Goal: Book appointment/travel/reservation

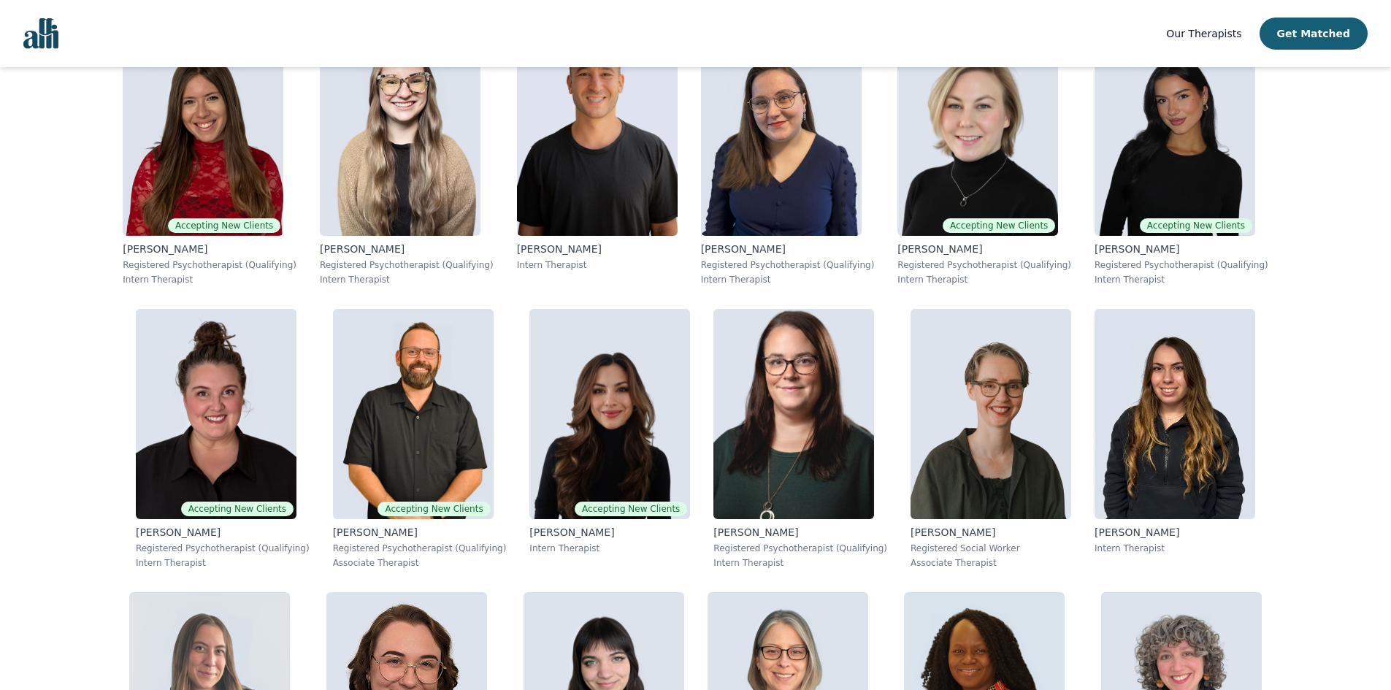
scroll to position [457, 0]
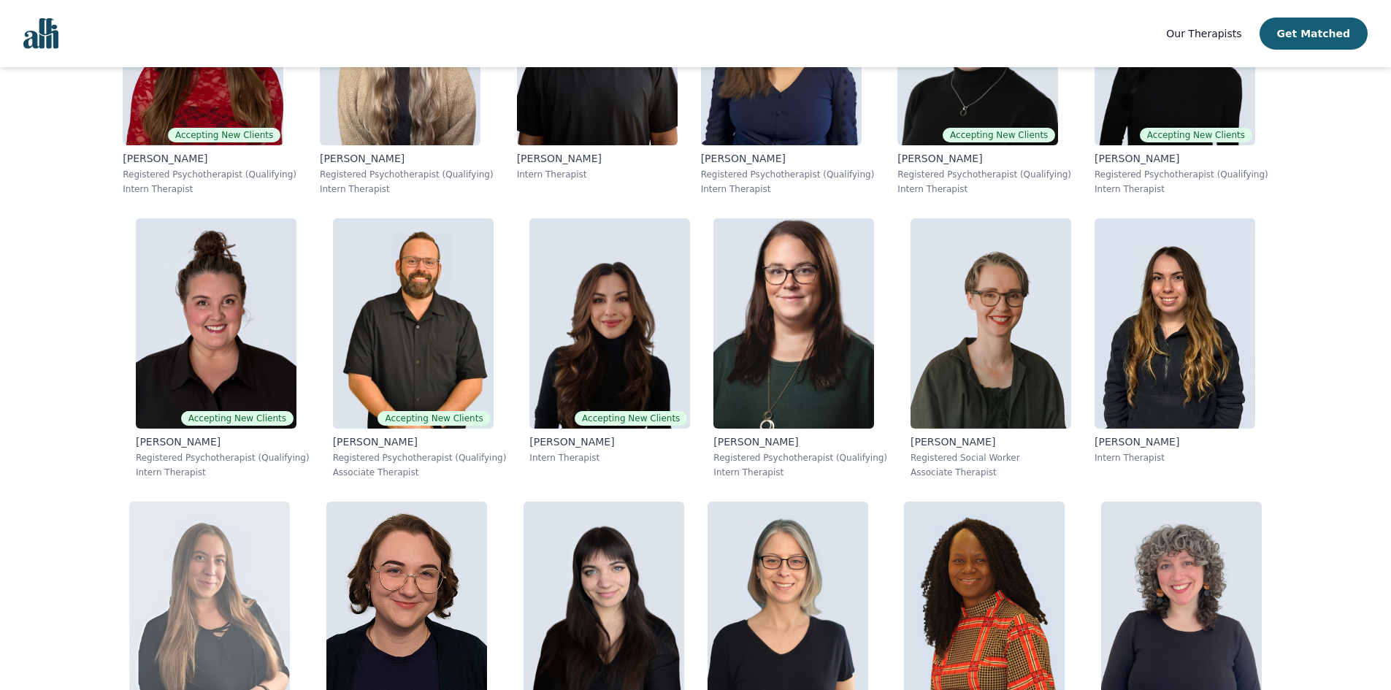
click at [290, 502] on img at bounding box center [209, 607] width 161 height 210
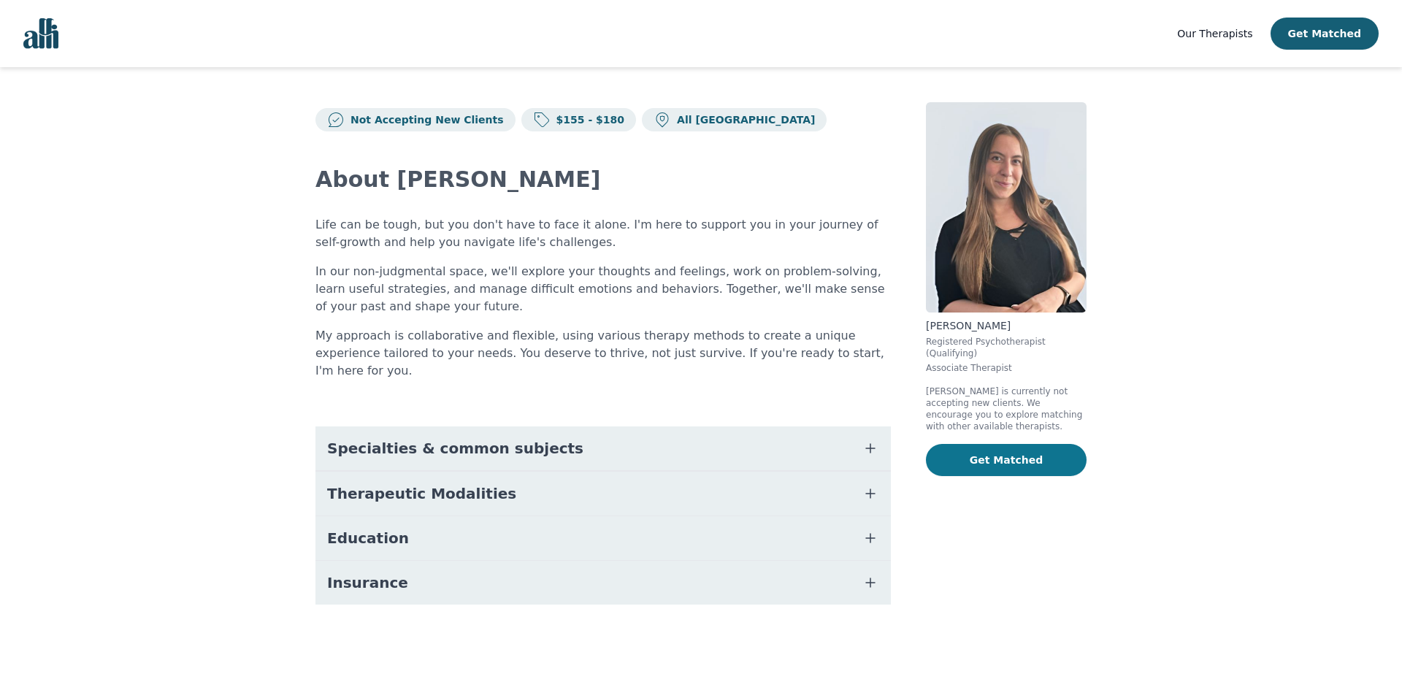
click at [996, 444] on button "Get Matched" at bounding box center [1006, 460] width 161 height 32
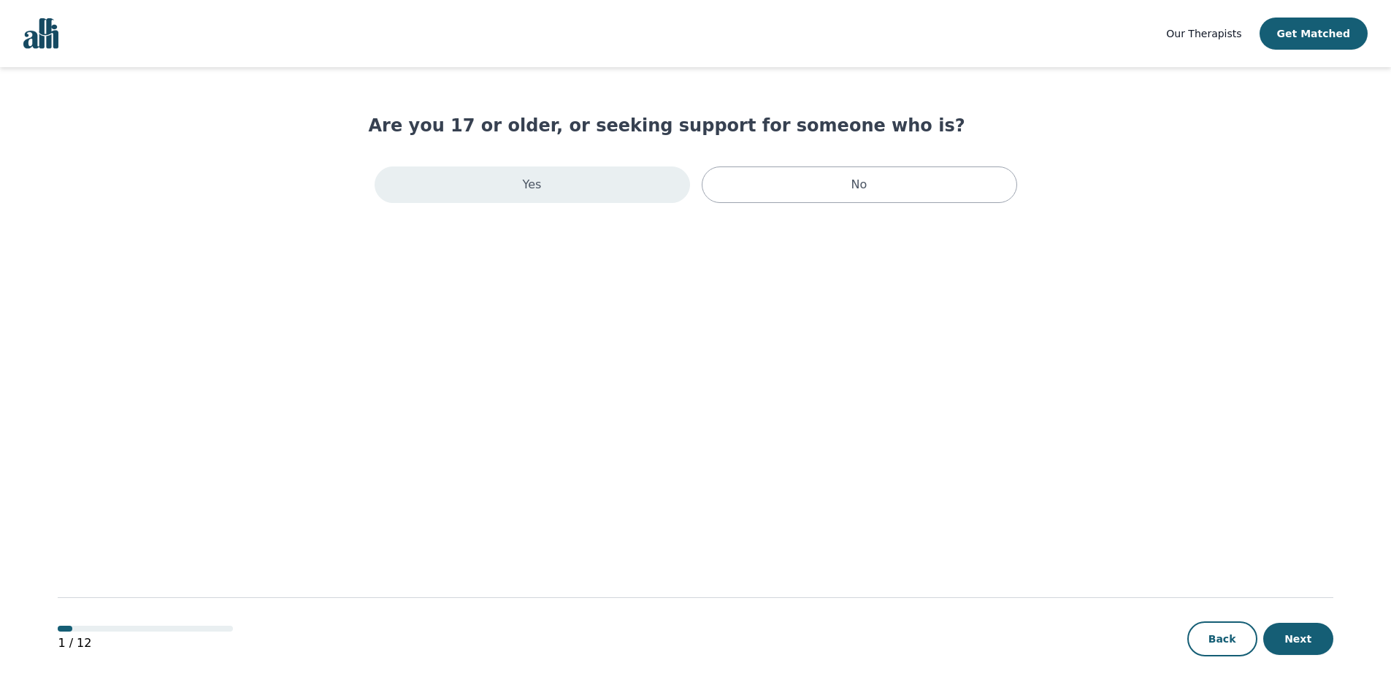
click at [551, 187] on div "Yes" at bounding box center [533, 185] width 316 height 37
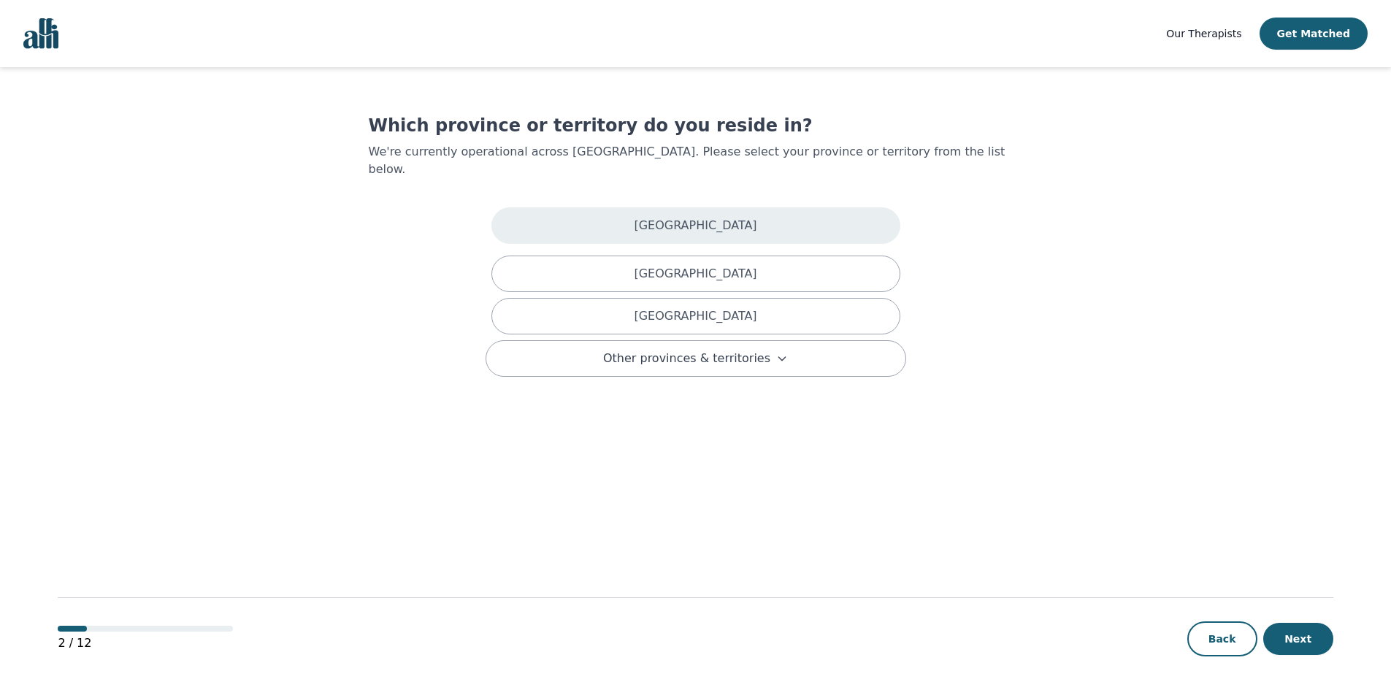
click at [658, 209] on div "[GEOGRAPHIC_DATA]" at bounding box center [696, 225] width 409 height 37
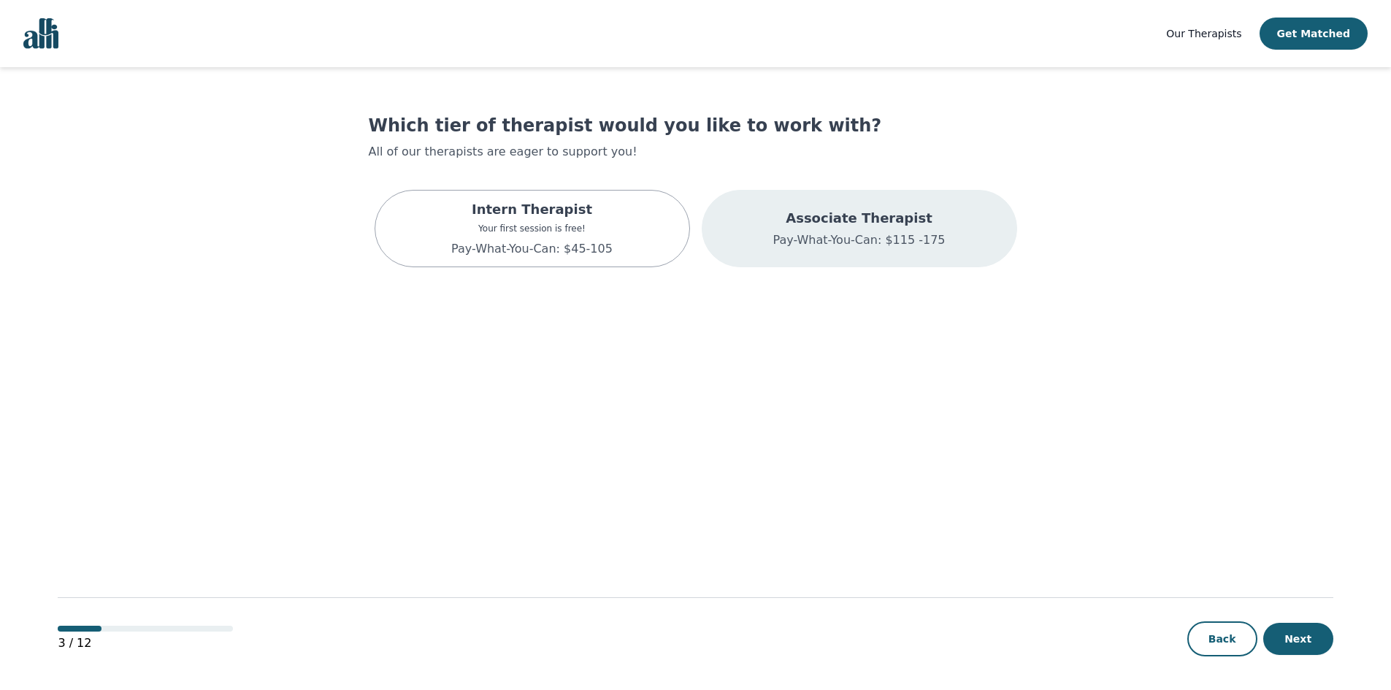
click at [795, 249] on div "Associate Therapist Pay-What-You-Can: $115 -175" at bounding box center [860, 228] width 316 height 77
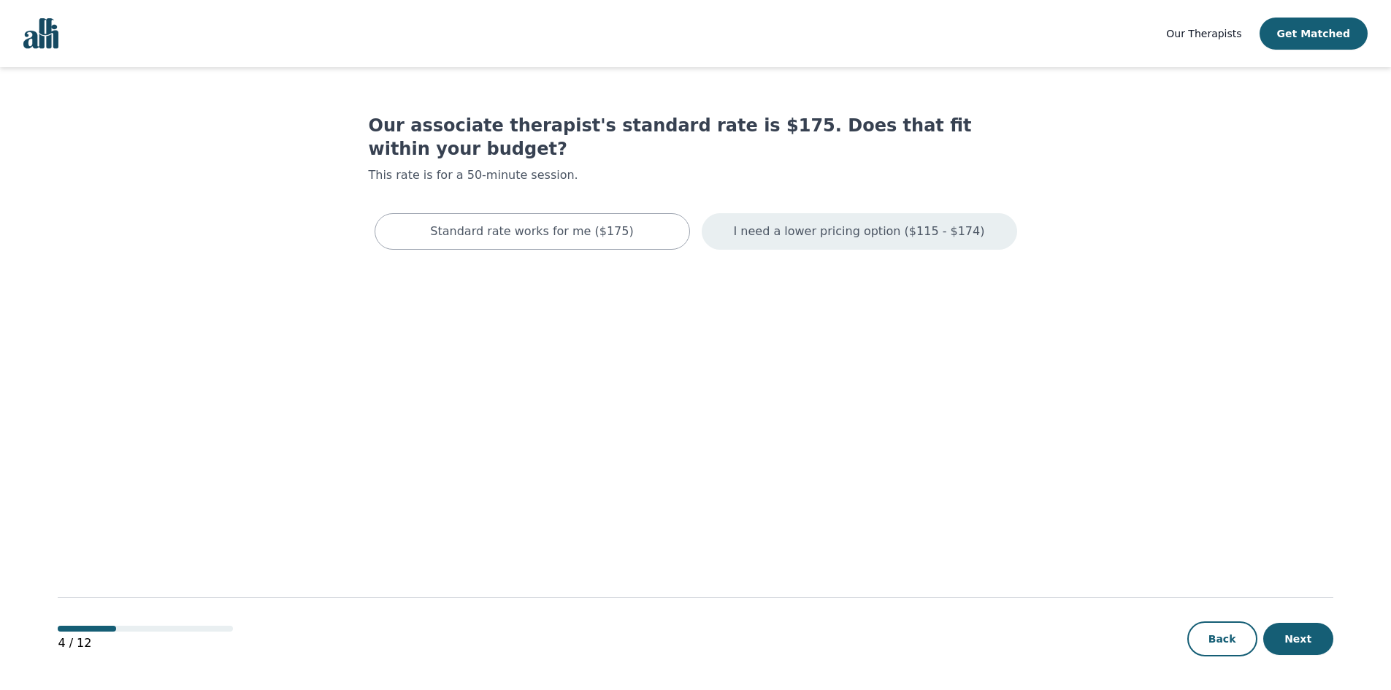
click at [818, 223] on p "I need a lower pricing option ($115 - $174)" at bounding box center [859, 232] width 251 height 18
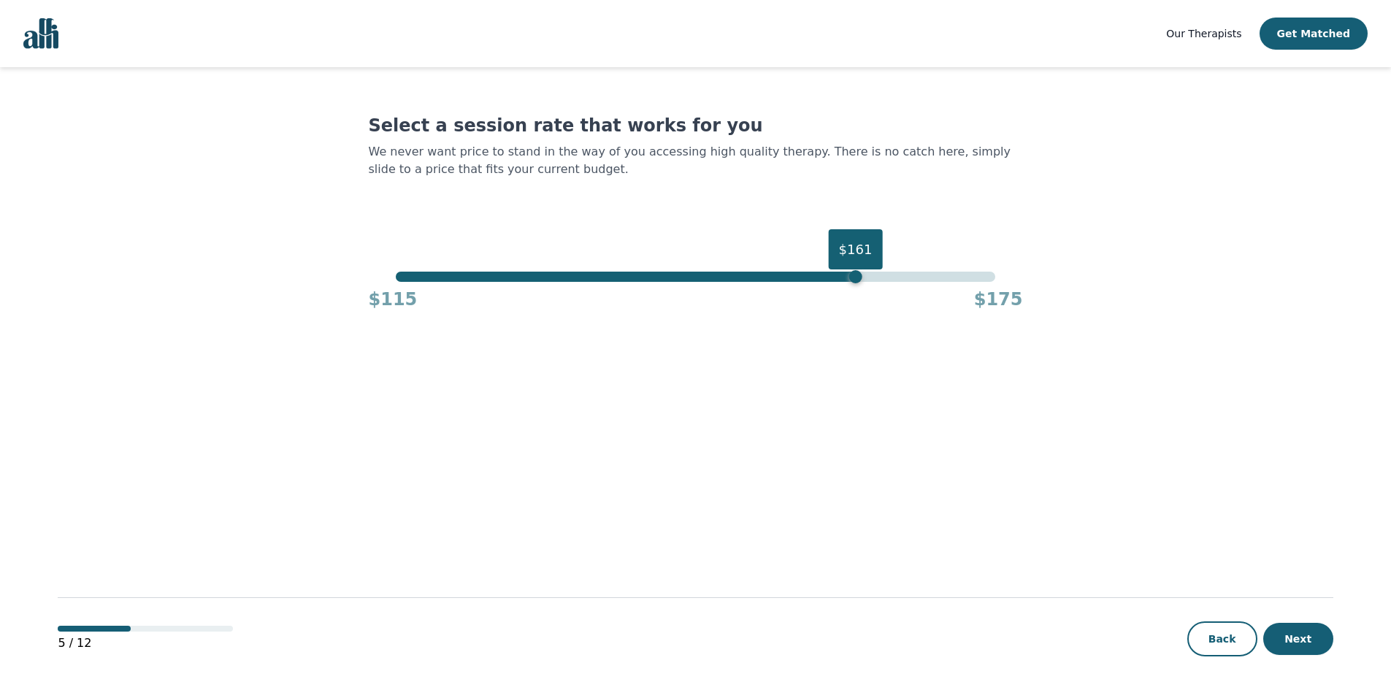
drag, startPoint x: 995, startPoint y: 281, endPoint x: 825, endPoint y: 285, distance: 170.2
click at [825, 285] on div "$161 $115 $175" at bounding box center [696, 291] width 654 height 39
click at [820, 278] on div "$158" at bounding box center [825, 276] width 13 height 13
drag, startPoint x: 816, startPoint y: 278, endPoint x: 767, endPoint y: 283, distance: 49.2
click at [767, 283] on div "$152 $115 $175" at bounding box center [696, 291] width 654 height 39
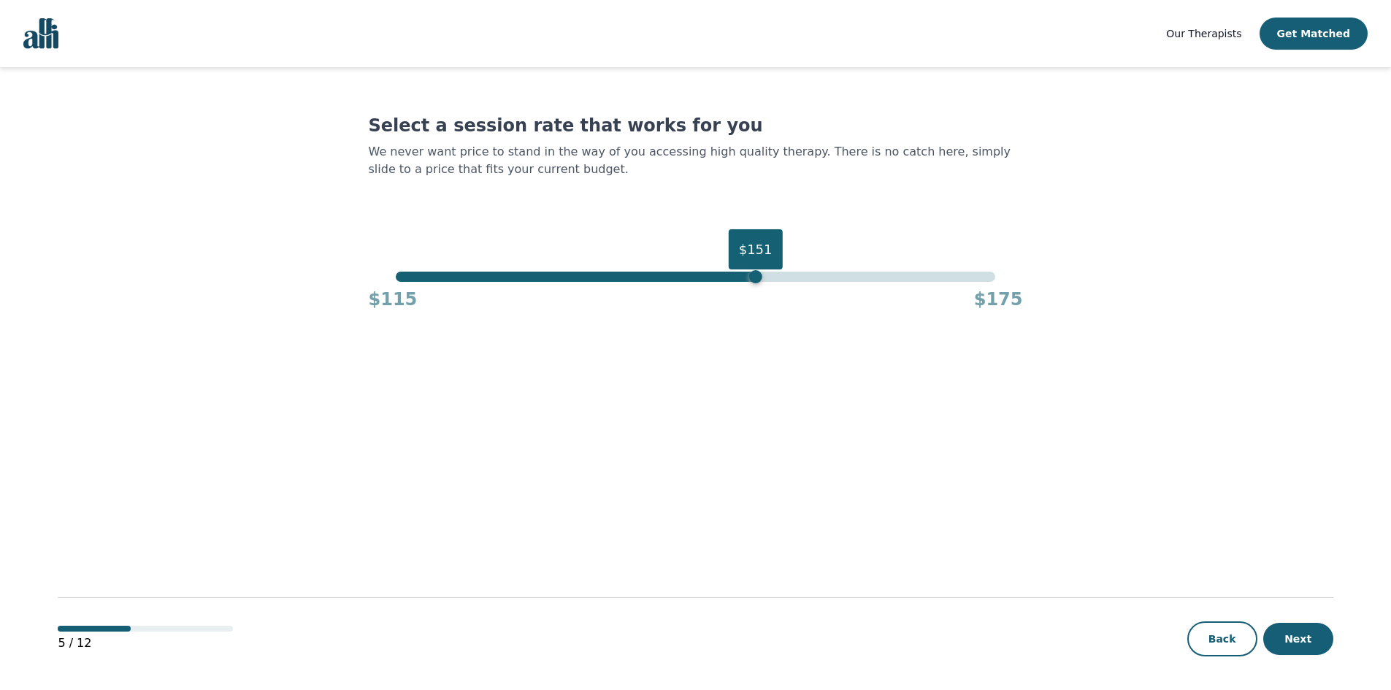
click at [760, 280] on div "$151" at bounding box center [755, 276] width 13 height 13
click at [747, 279] on div "$150" at bounding box center [745, 276] width 13 height 13
click at [909, 436] on main "Select a session rate that works for you We never want price to stand in the wa…" at bounding box center [695, 379] width 1275 height 625
click at [748, 469] on main "Select a session rate that works for you We never want price to stand in the wa…" at bounding box center [695, 379] width 1275 height 625
click at [1294, 644] on button "Next" at bounding box center [1299, 639] width 70 height 32
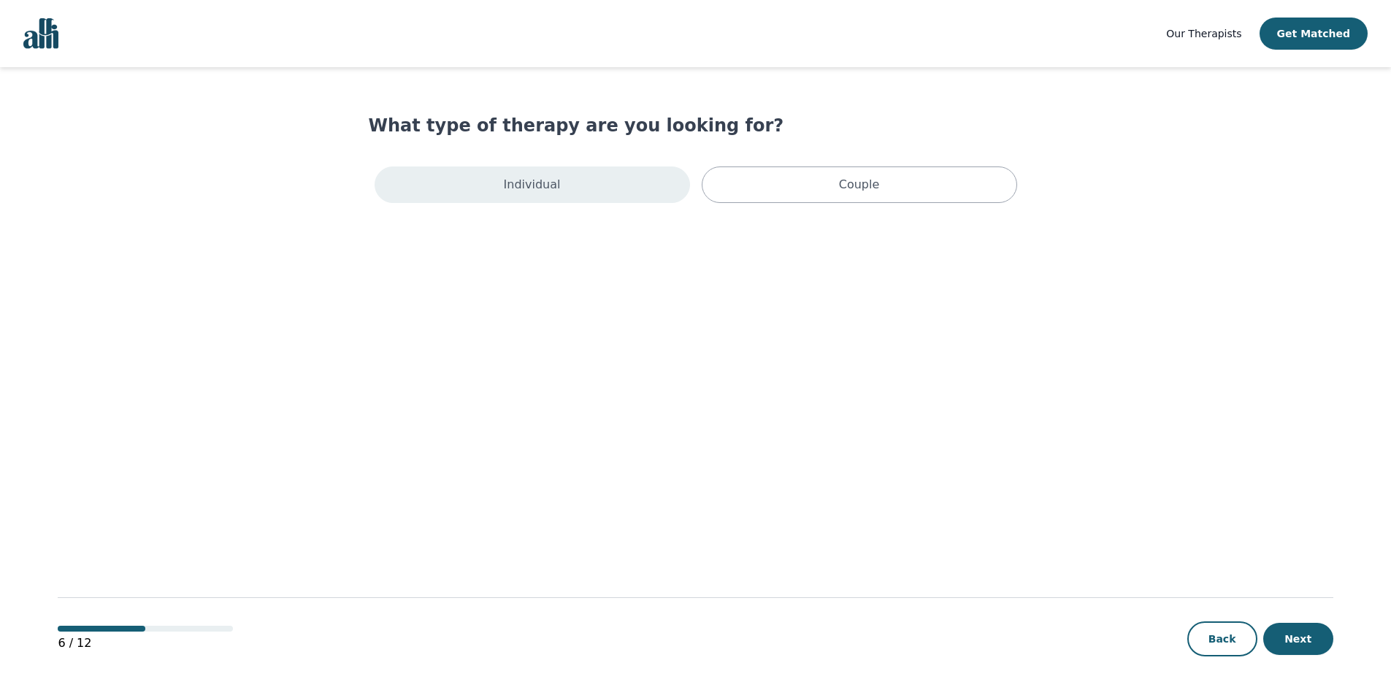
click at [640, 187] on div "Individual" at bounding box center [533, 185] width 316 height 37
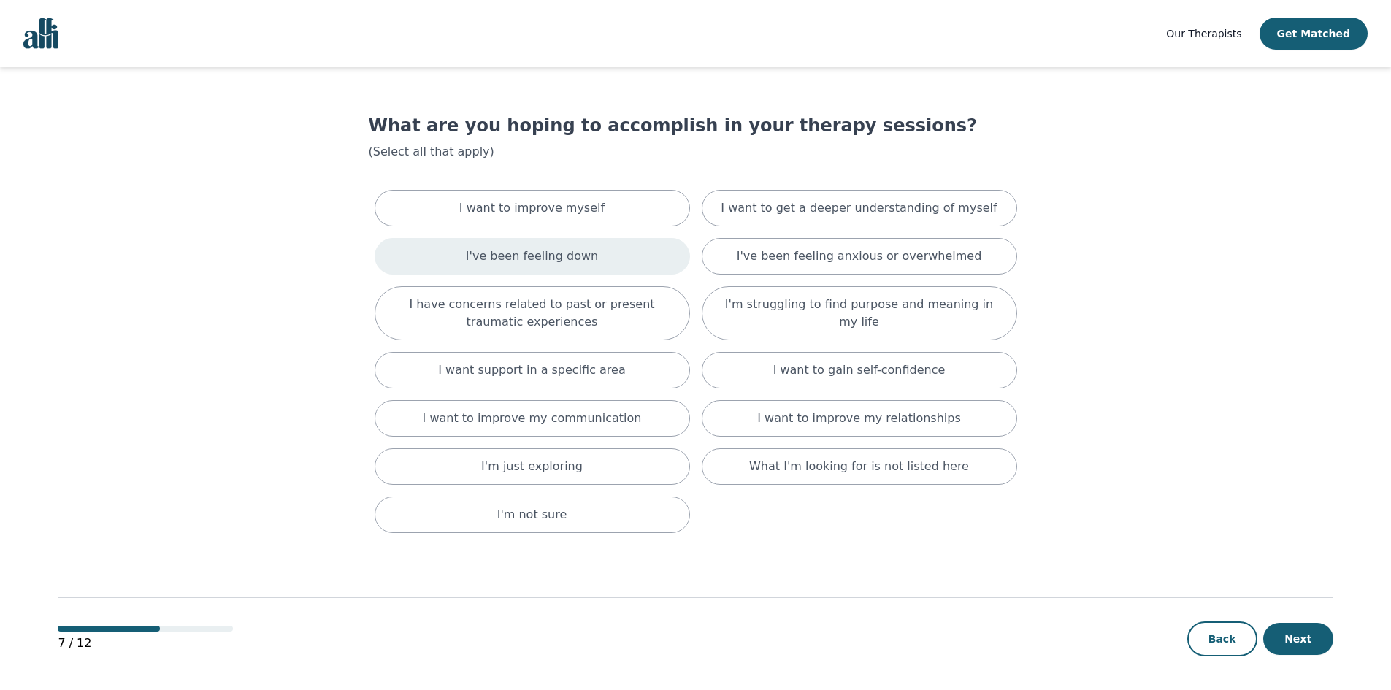
click at [611, 253] on div "I've been feeling down" at bounding box center [533, 256] width 316 height 37
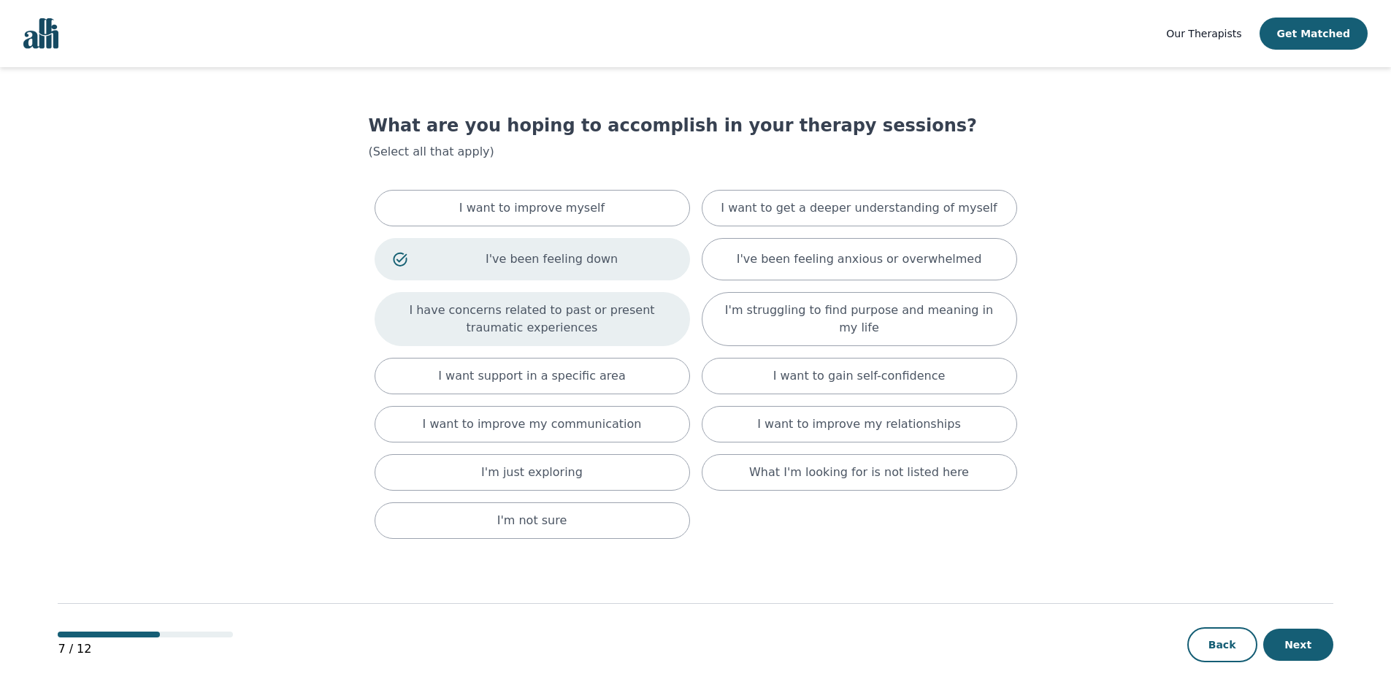
click at [649, 324] on p "I have concerns related to past or present traumatic experiences" at bounding box center [532, 319] width 279 height 35
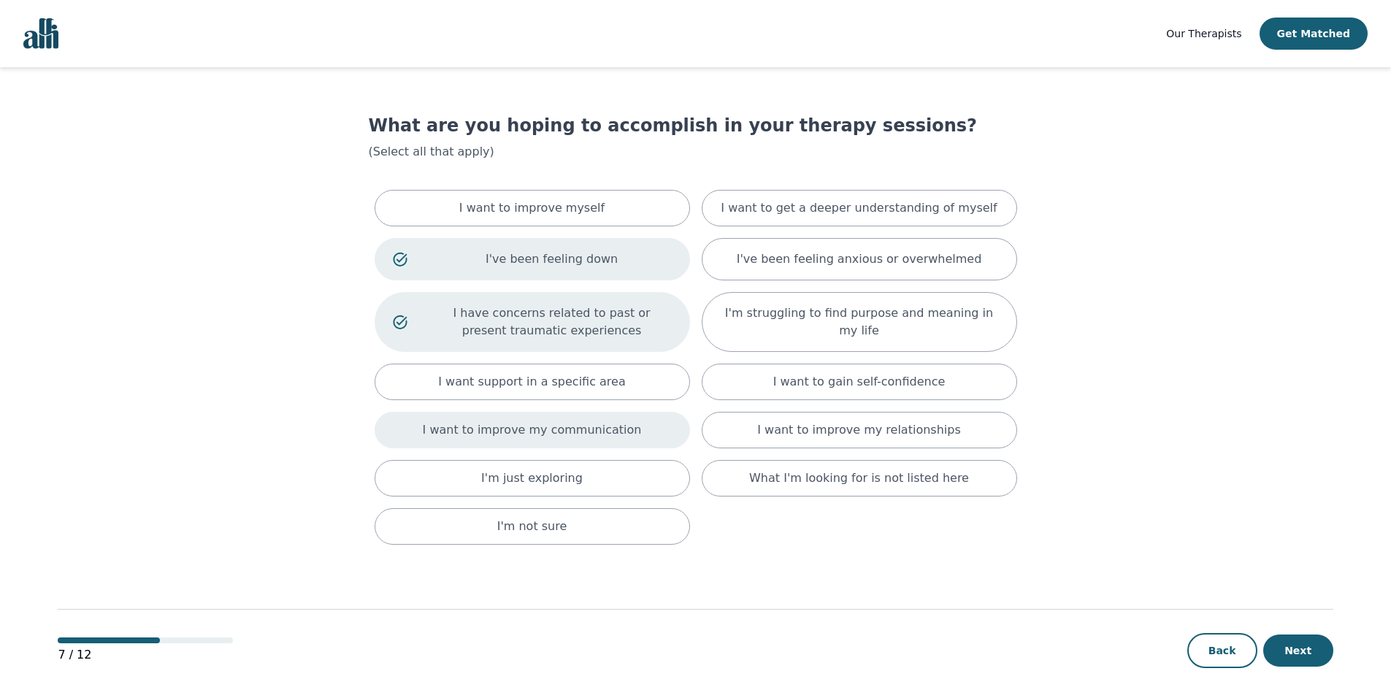
click at [646, 438] on div "I want to improve my communication" at bounding box center [533, 430] width 316 height 37
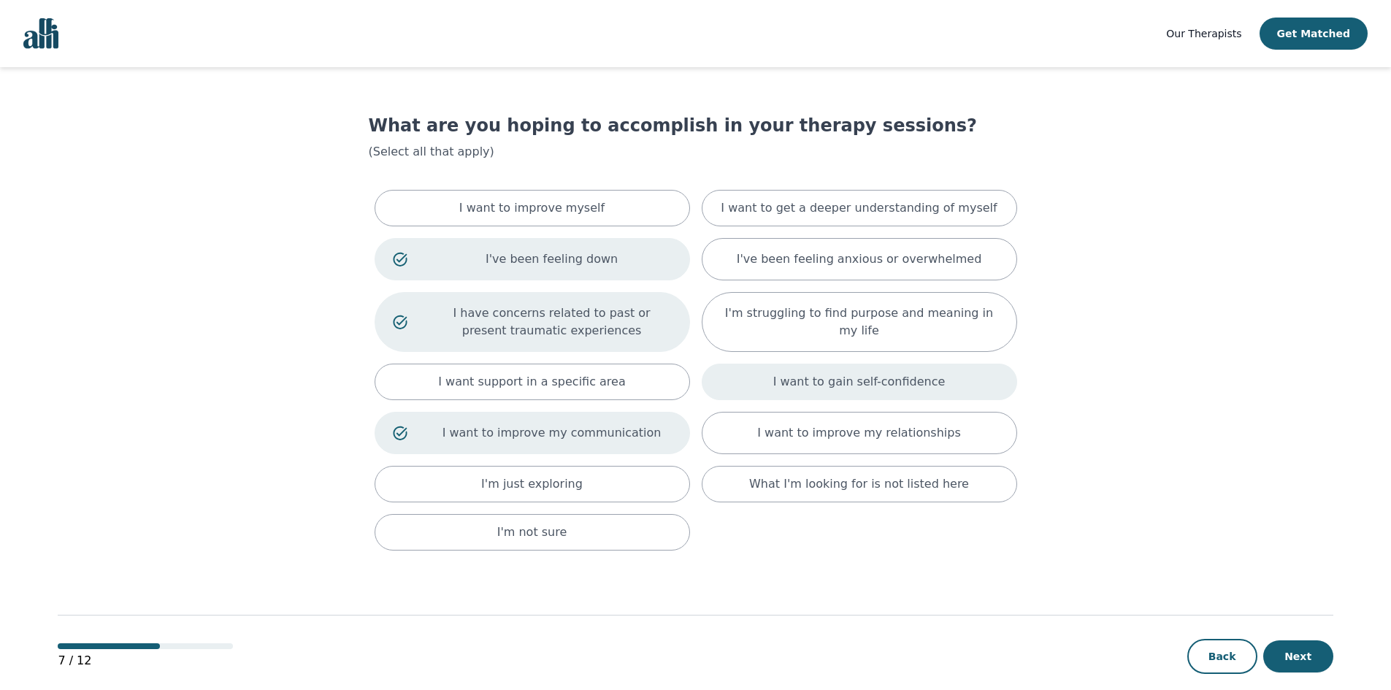
click at [743, 378] on div "I want to gain self-confidence" at bounding box center [860, 382] width 316 height 37
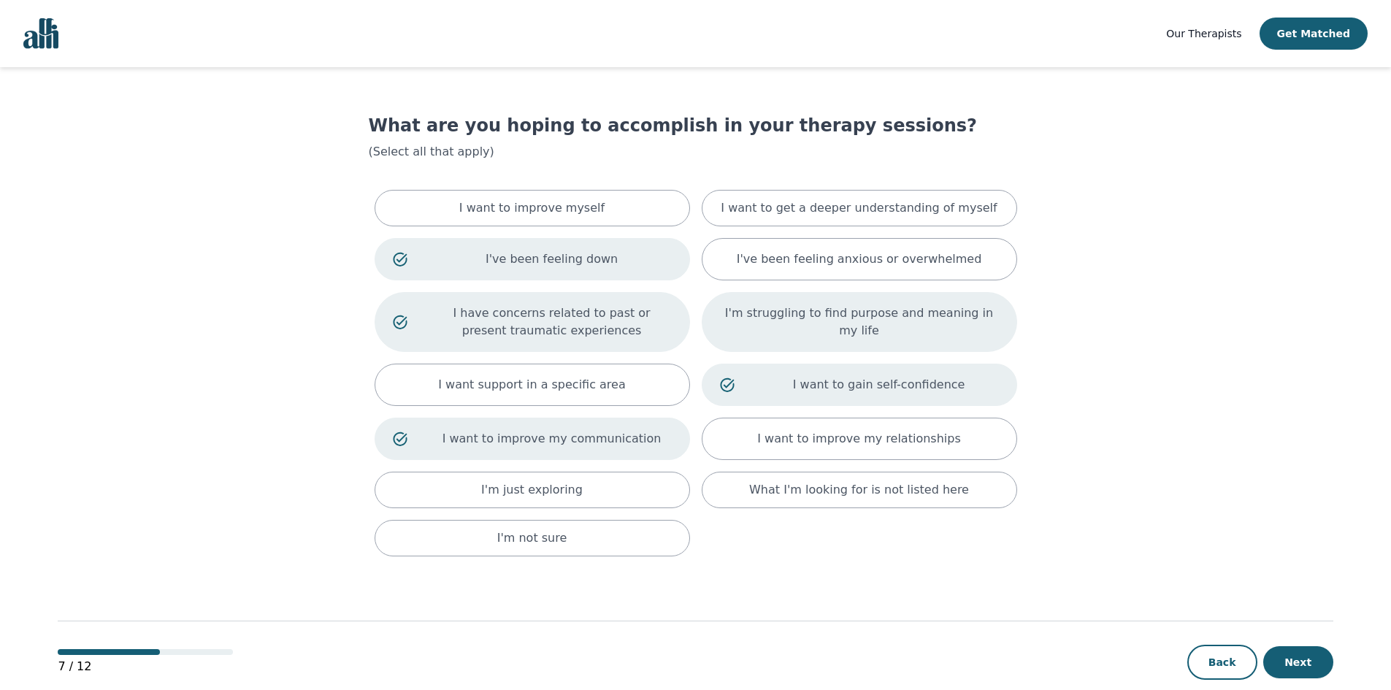
click at [845, 343] on div "I'm struggling to find purpose and meaning in my life" at bounding box center [860, 322] width 316 height 60
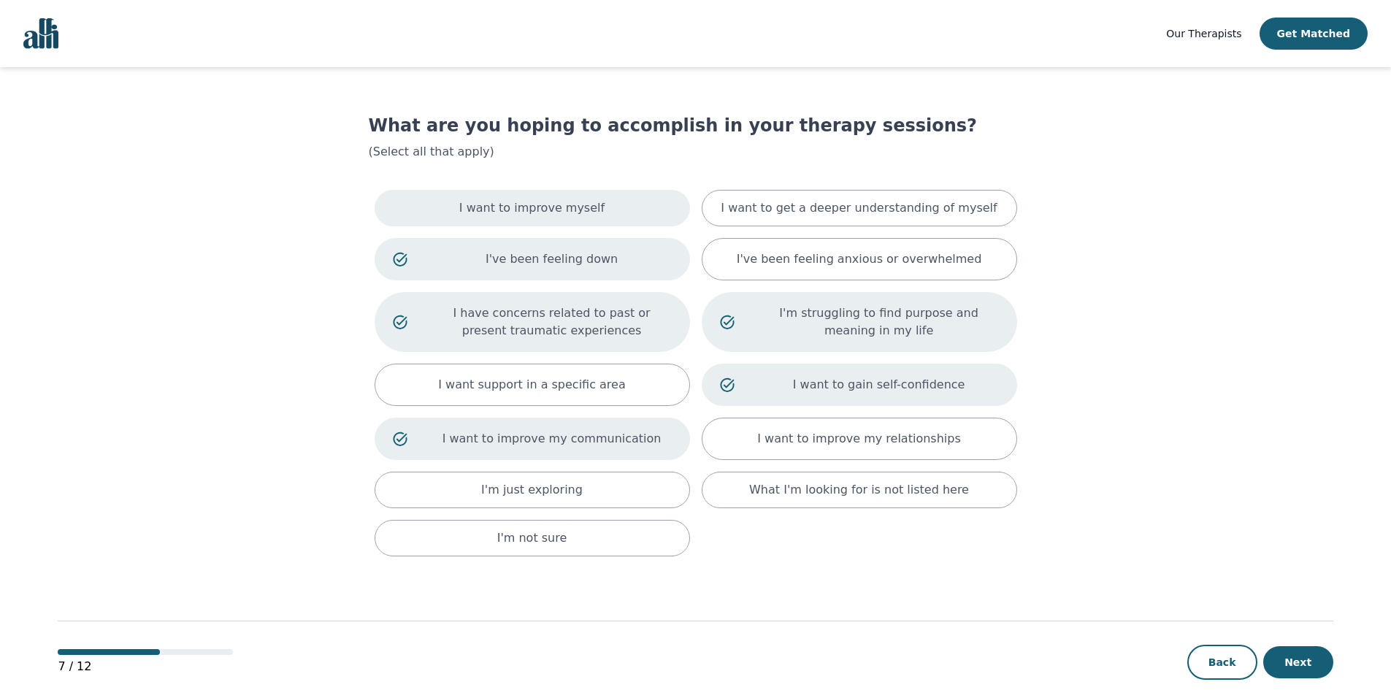
click at [555, 197] on div "I want to improve myself" at bounding box center [533, 208] width 316 height 37
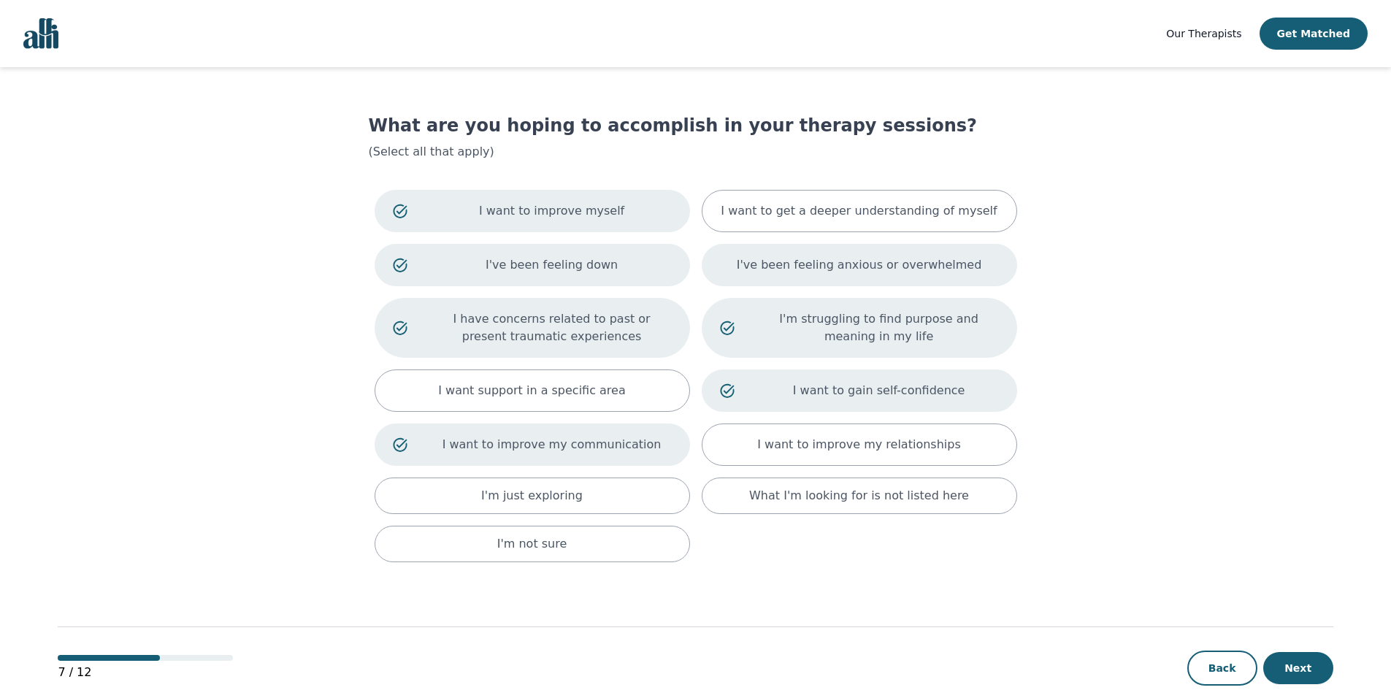
click at [928, 272] on p "I've been feeling anxious or overwhelmed" at bounding box center [859, 265] width 245 height 18
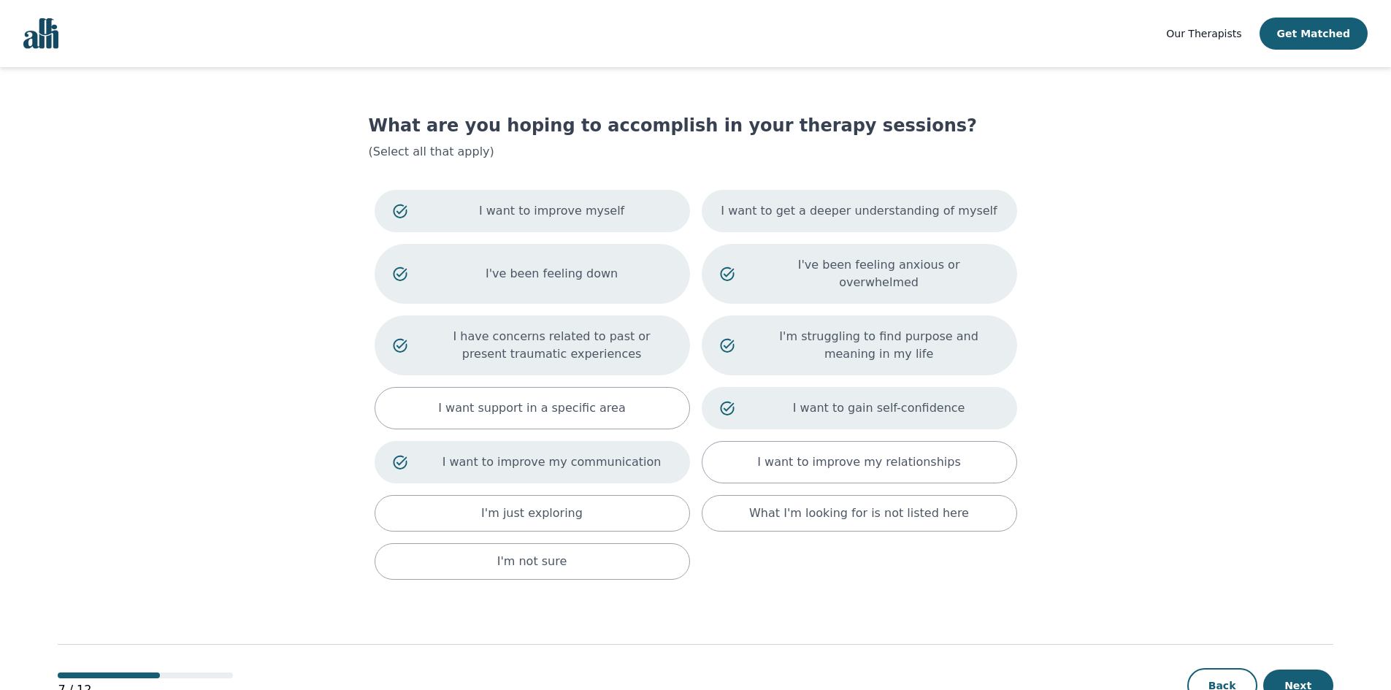
click at [940, 196] on div "I want to get a deeper understanding of myself" at bounding box center [860, 211] width 316 height 42
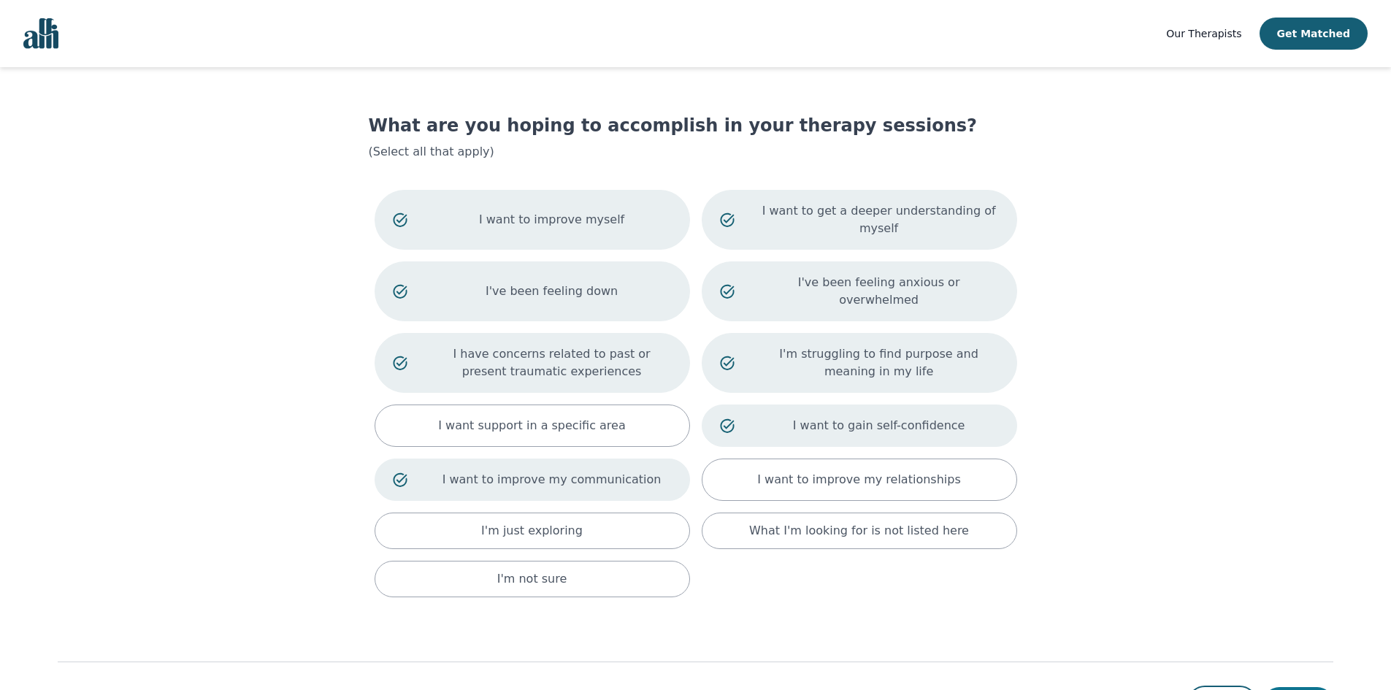
click at [1293, 687] on button "Next" at bounding box center [1299, 703] width 70 height 32
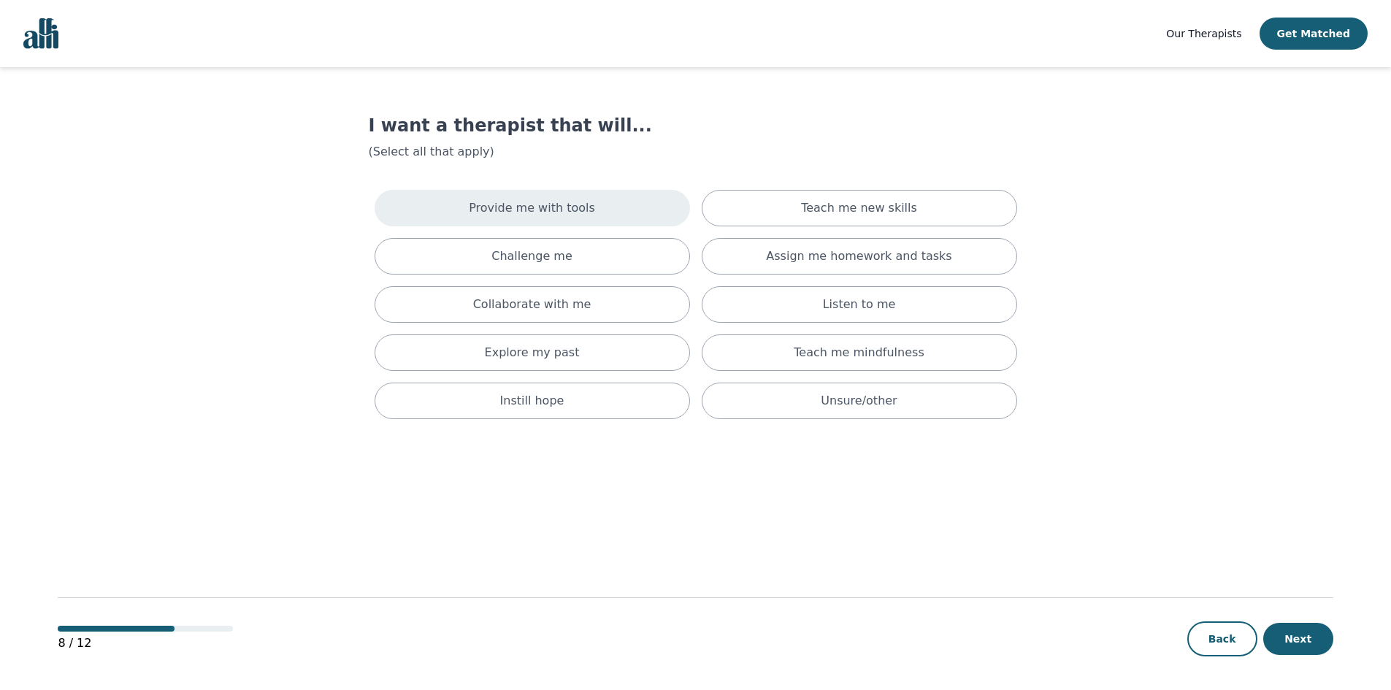
click at [558, 211] on p "Provide me with tools" at bounding box center [532, 208] width 126 height 18
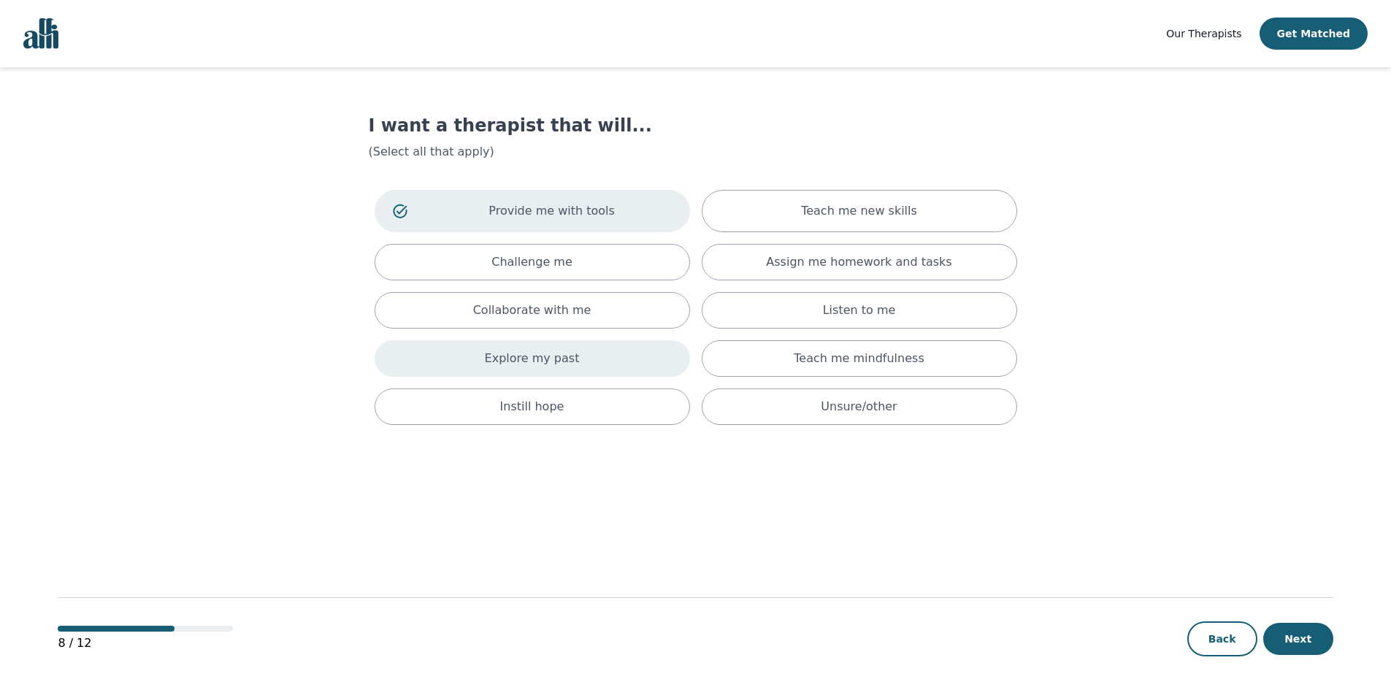
click at [635, 364] on div "Explore my past" at bounding box center [533, 358] width 316 height 37
click at [644, 415] on div "Instill hope" at bounding box center [533, 412] width 316 height 37
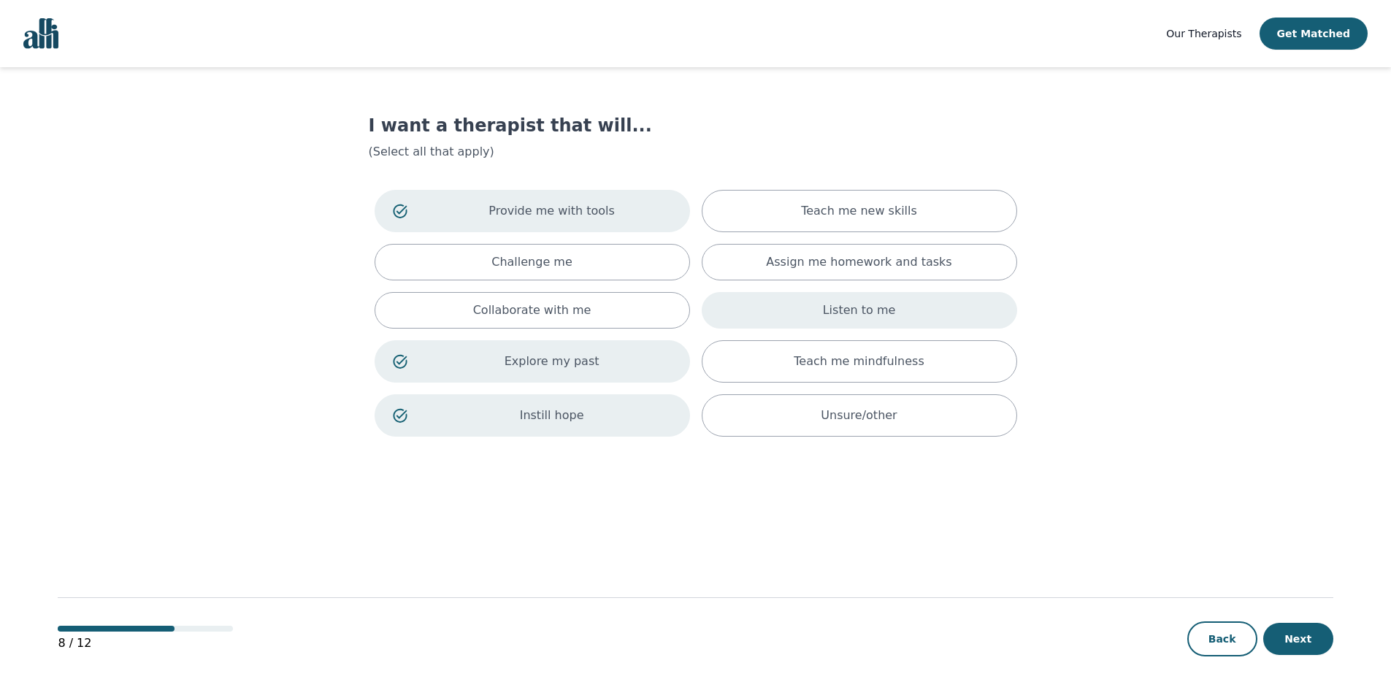
click at [967, 314] on div "Listen to me" at bounding box center [860, 310] width 316 height 37
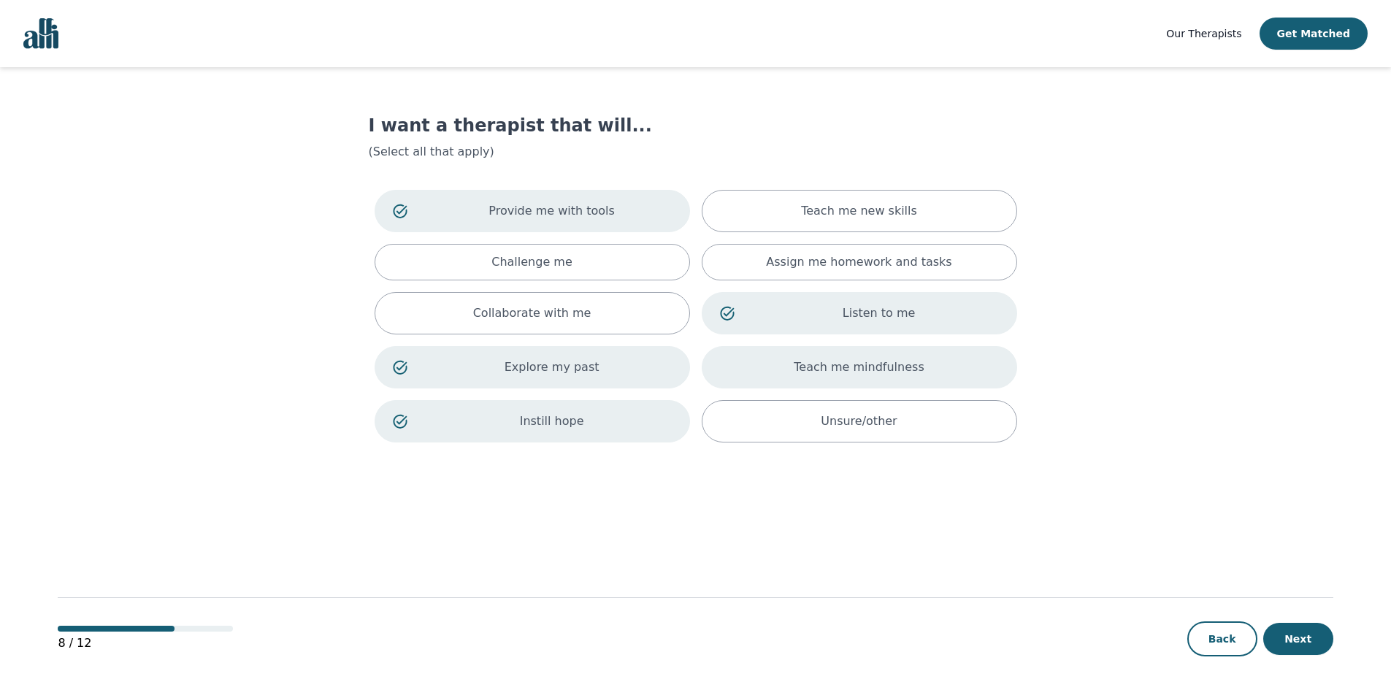
click at [931, 387] on div "Teach me mindfulness" at bounding box center [860, 367] width 316 height 42
click at [1305, 641] on button "Next" at bounding box center [1299, 639] width 70 height 32
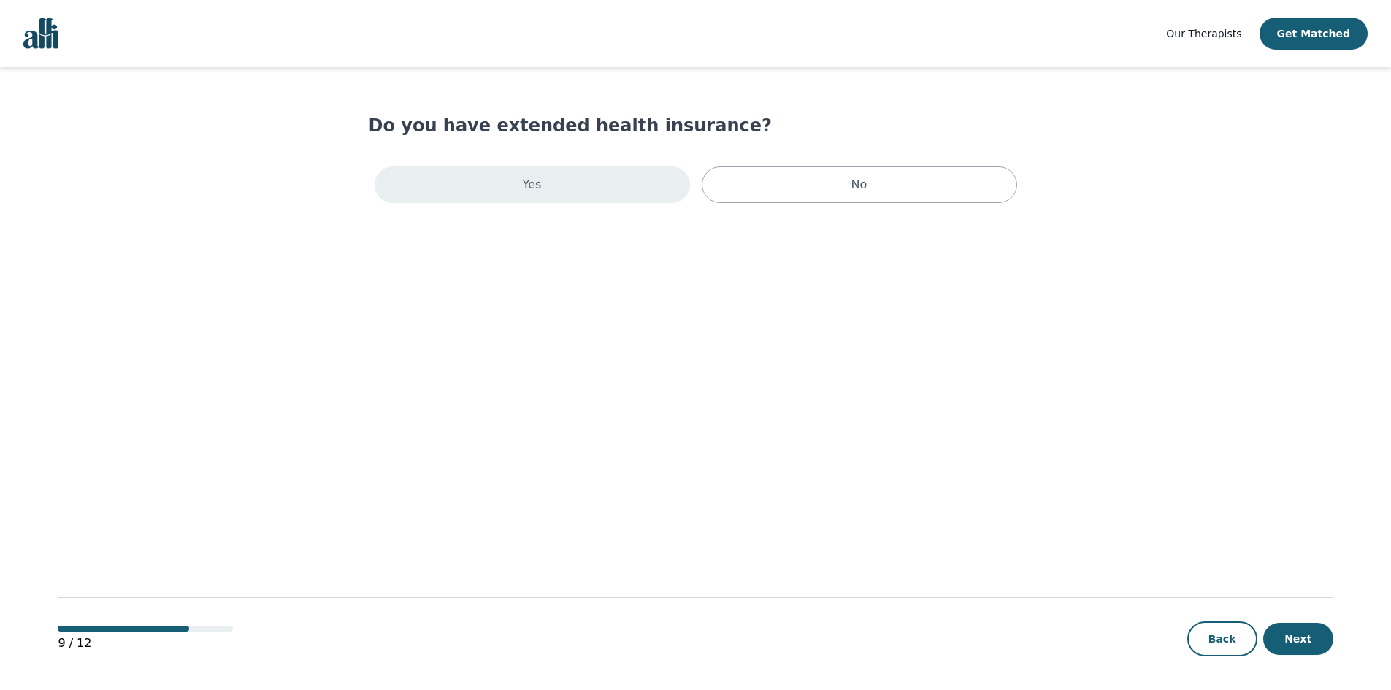
click at [635, 185] on div "Yes" at bounding box center [533, 185] width 316 height 37
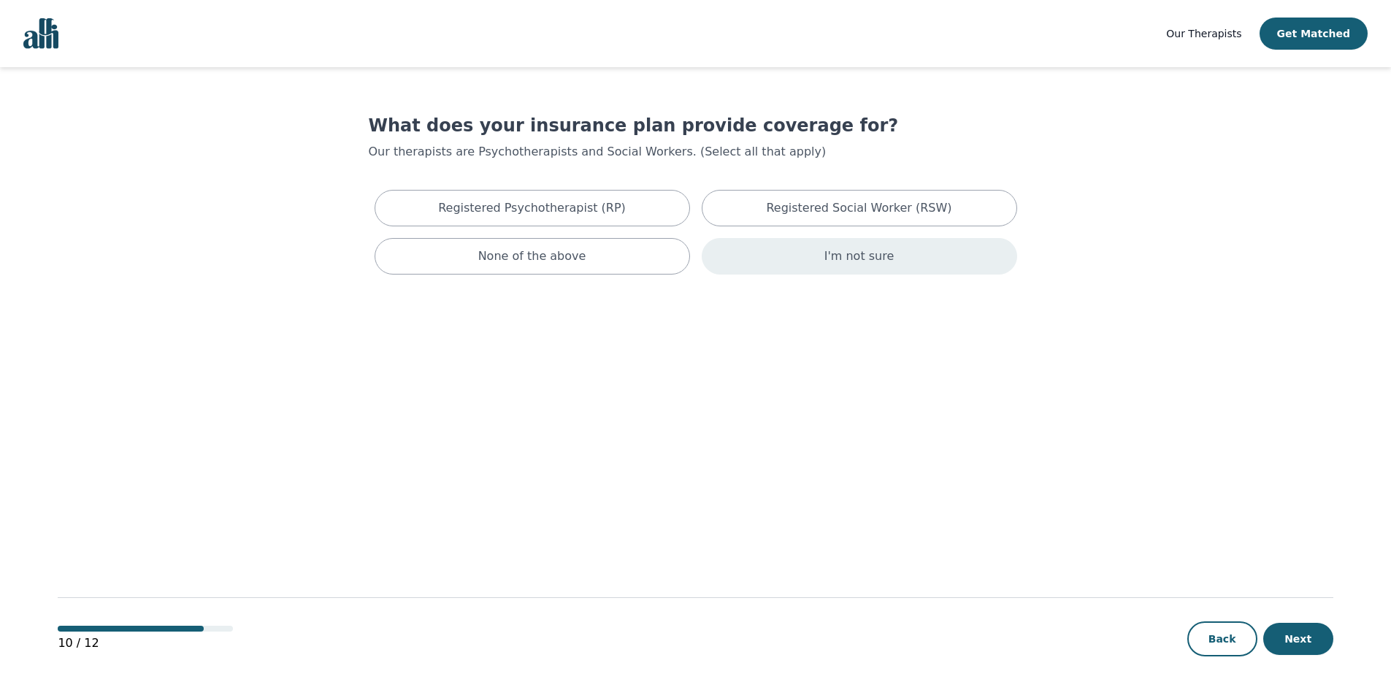
drag, startPoint x: 771, startPoint y: 256, endPoint x: 821, endPoint y: 278, distance: 54.7
click at [771, 256] on div "I'm not sure" at bounding box center [860, 256] width 316 height 37
click at [1286, 641] on button "Next" at bounding box center [1299, 639] width 70 height 32
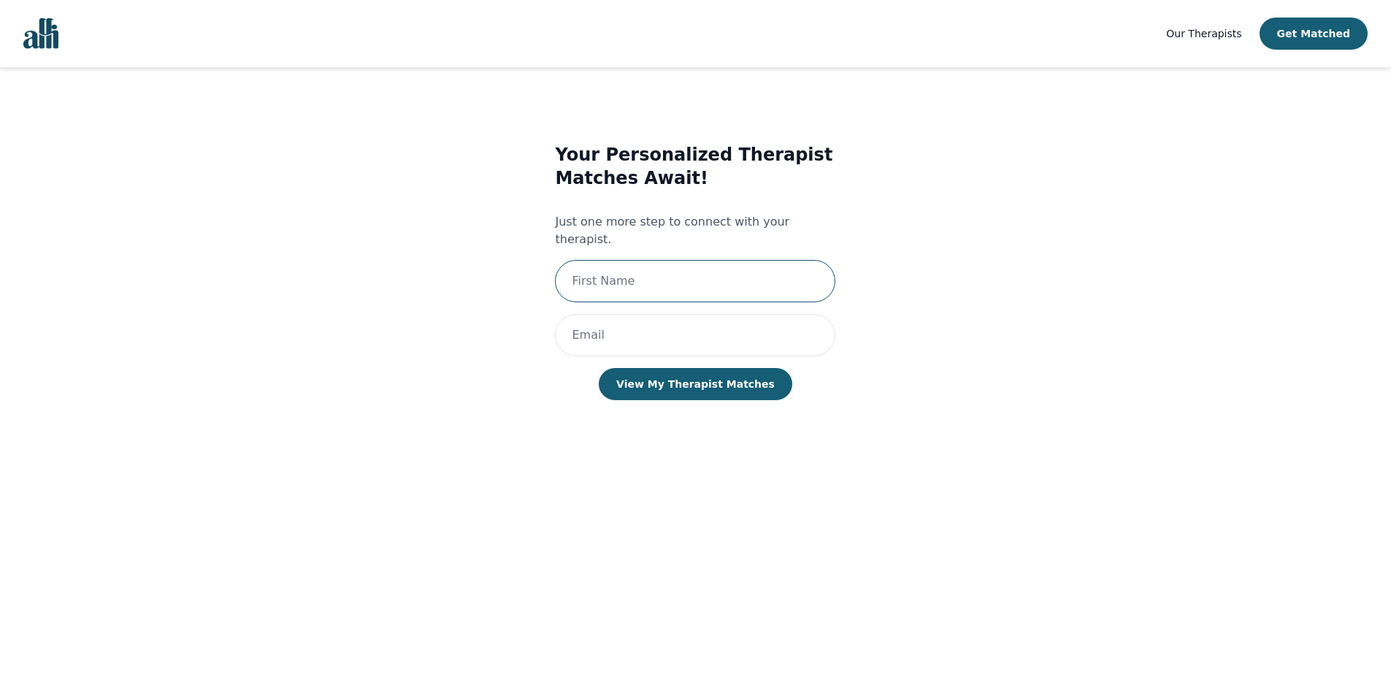
click at [612, 267] on input "text" at bounding box center [695, 281] width 280 height 42
type input "Chelsea"
click at [611, 324] on input "email" at bounding box center [695, 335] width 280 height 42
type input "[EMAIL_ADDRESS][DOMAIN_NAME]"
click at [661, 375] on button "View My Therapist Matches" at bounding box center [696, 384] width 194 height 32
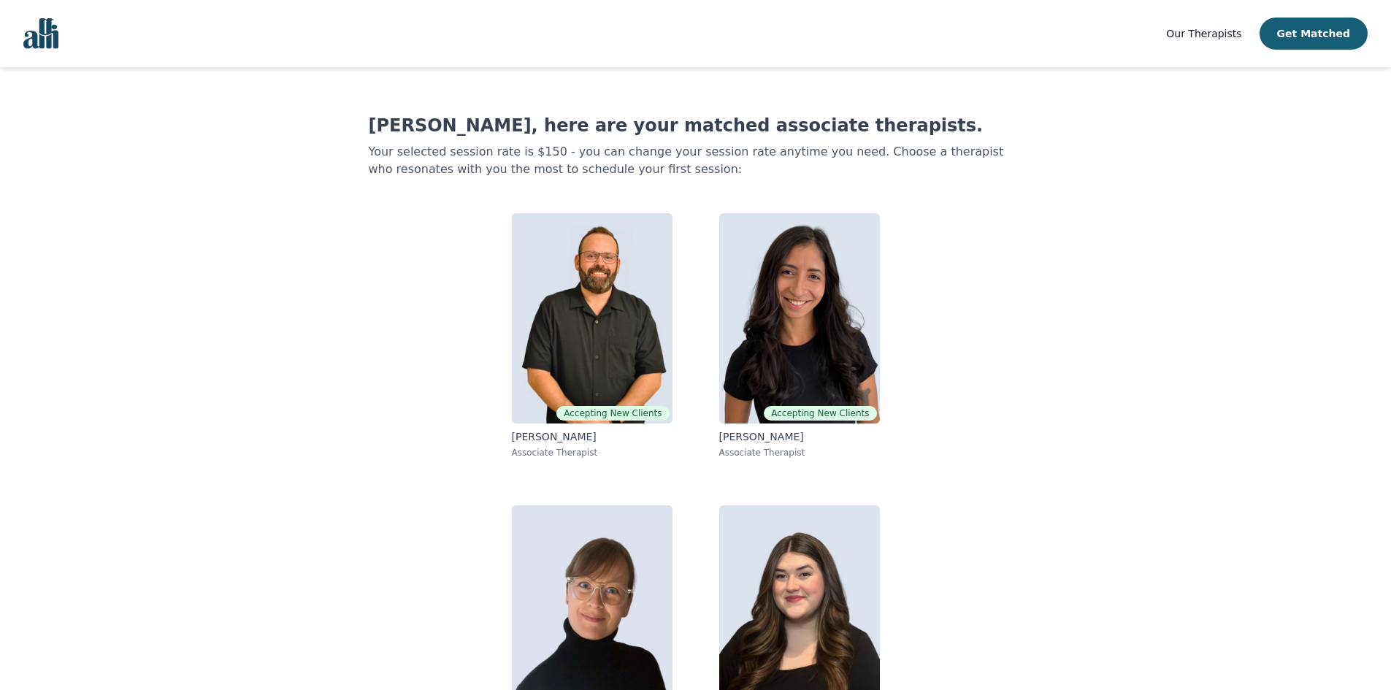
scroll to position [72, 0]
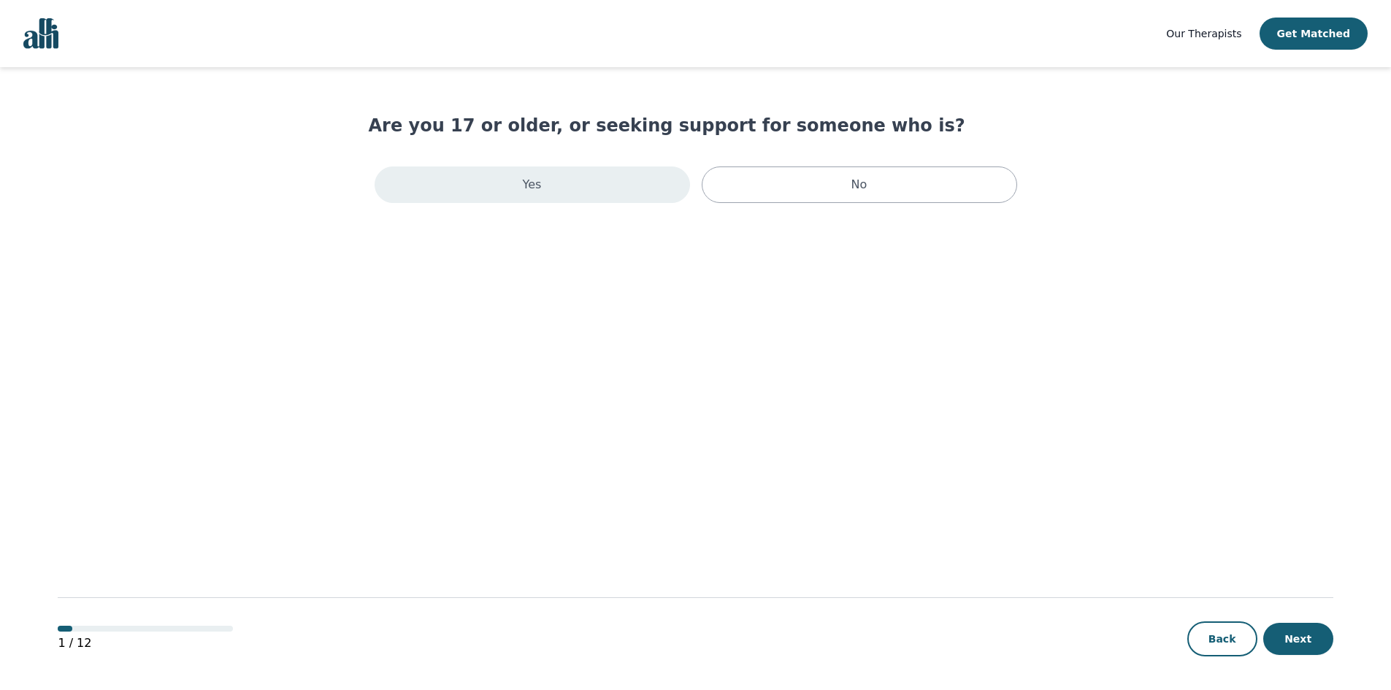
click at [579, 180] on div "Yes" at bounding box center [533, 185] width 316 height 37
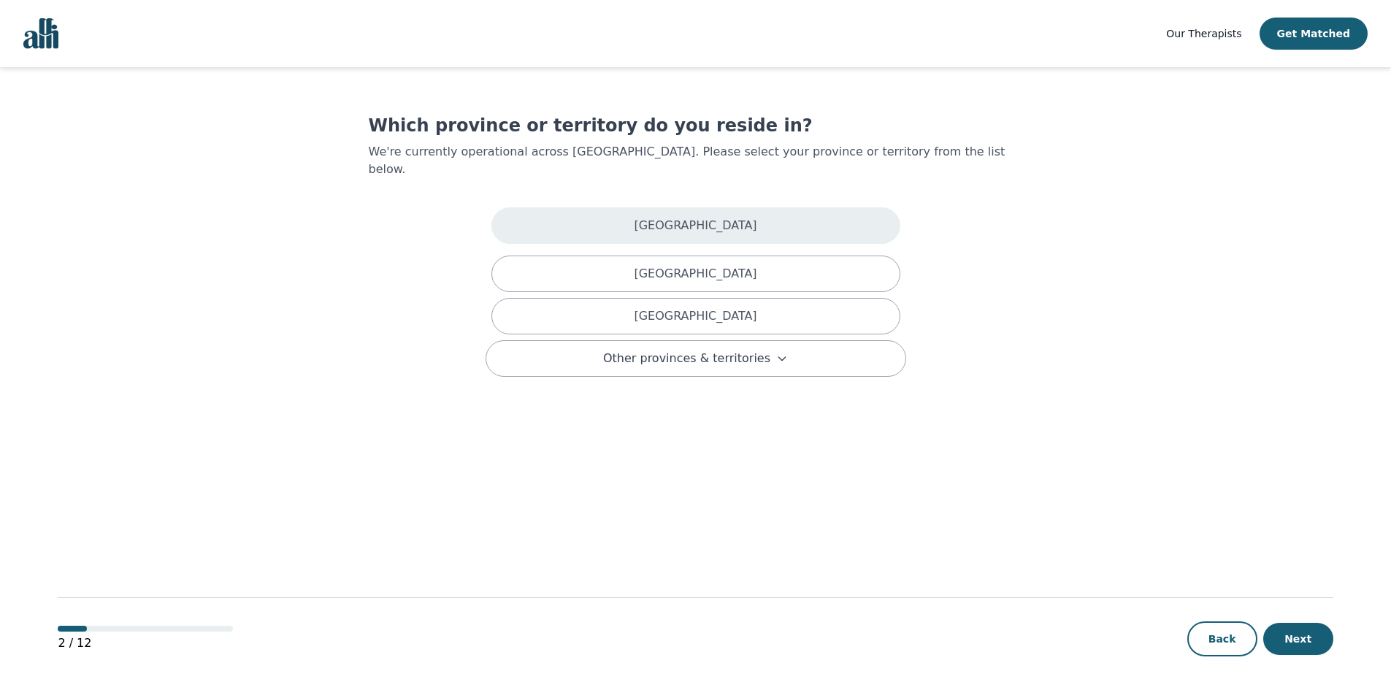
click at [603, 217] on div "[GEOGRAPHIC_DATA]" at bounding box center [696, 225] width 409 height 37
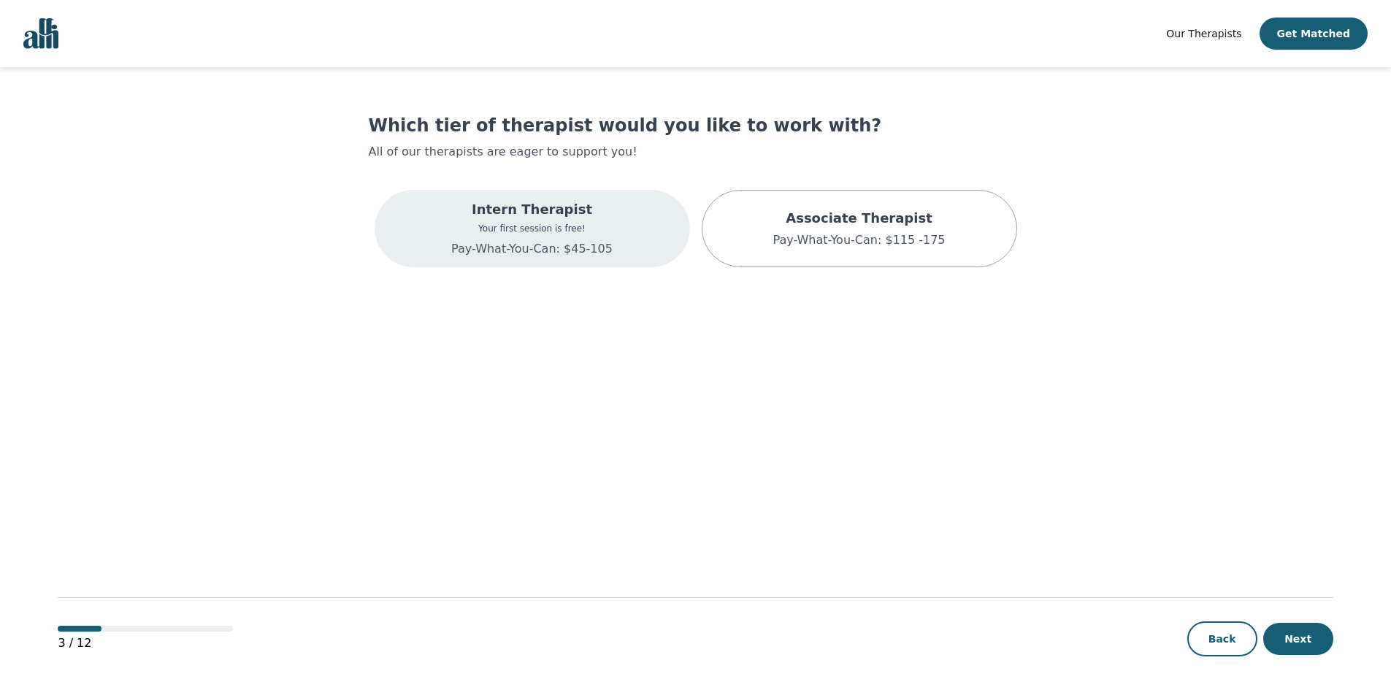
click at [539, 221] on div "Intern Therapist Your first session is free! Pay-What-You-Can: $45-105" at bounding box center [531, 228] width 161 height 58
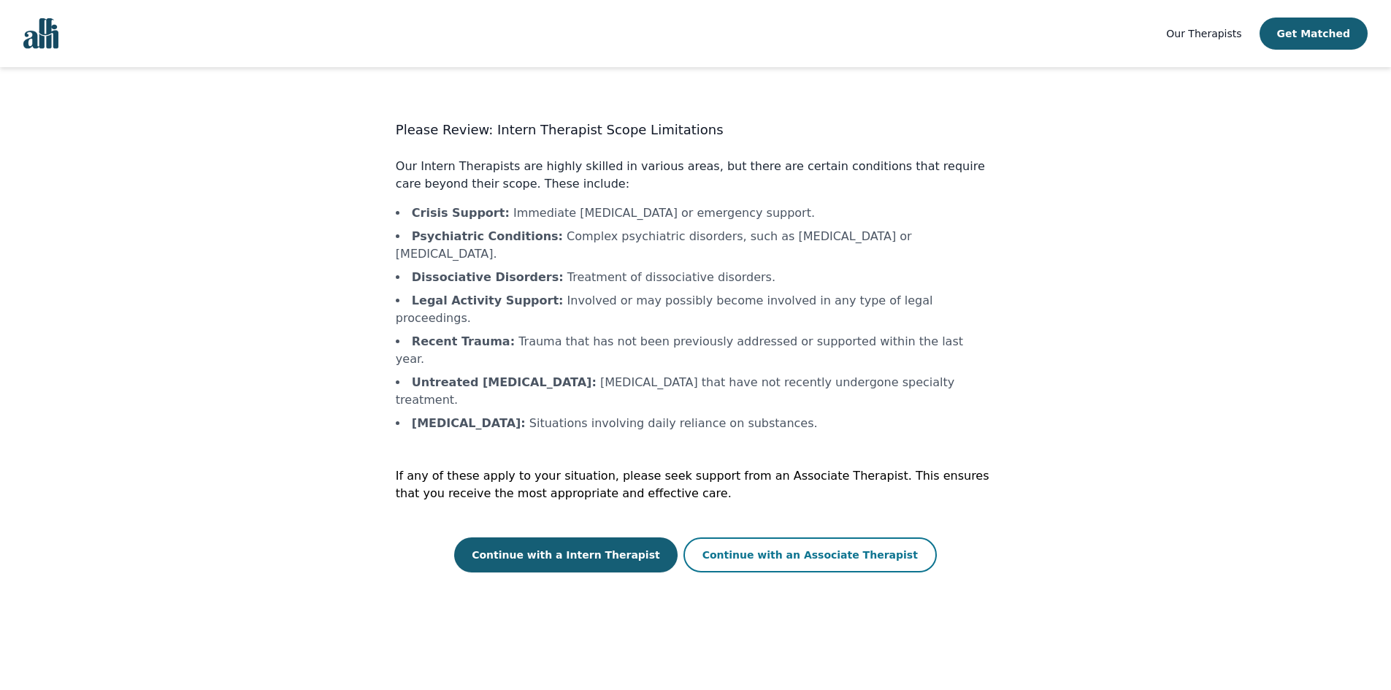
click at [780, 538] on button "Continue with an Associate Therapist" at bounding box center [810, 555] width 253 height 35
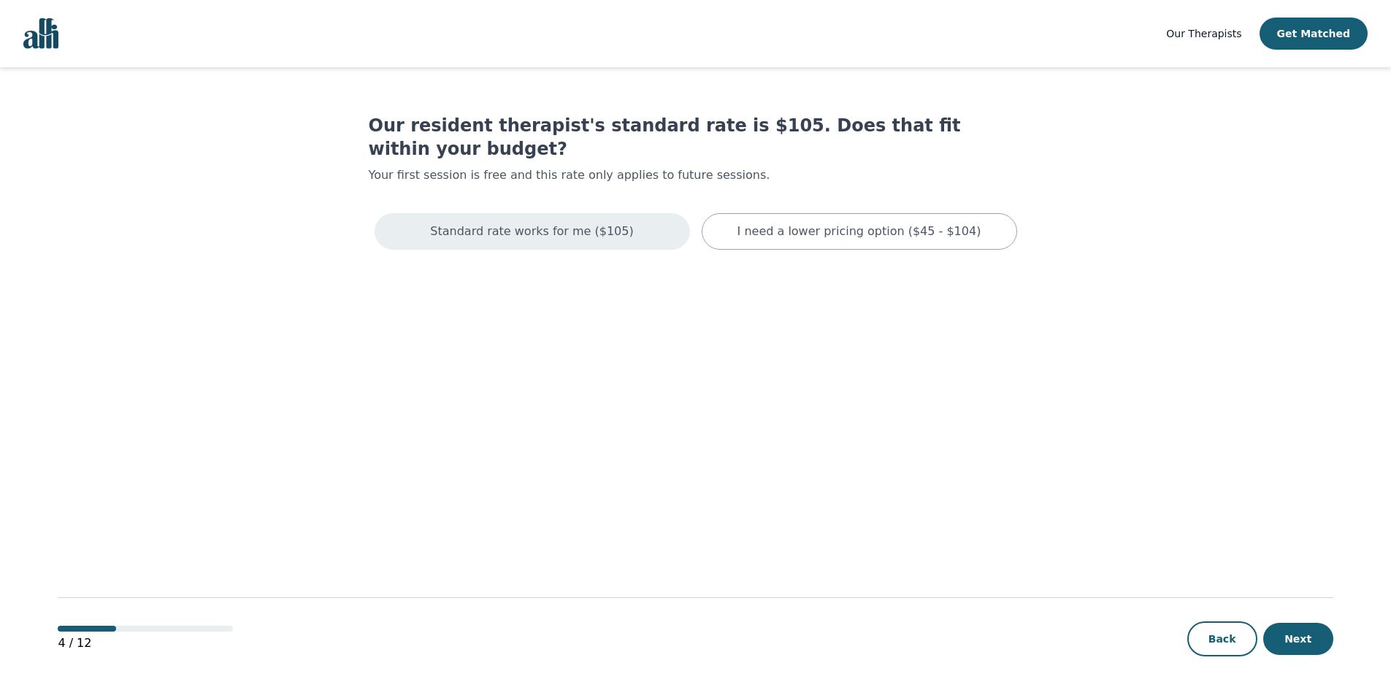
click at [637, 216] on div "Standard rate works for me ($105)" at bounding box center [533, 231] width 316 height 37
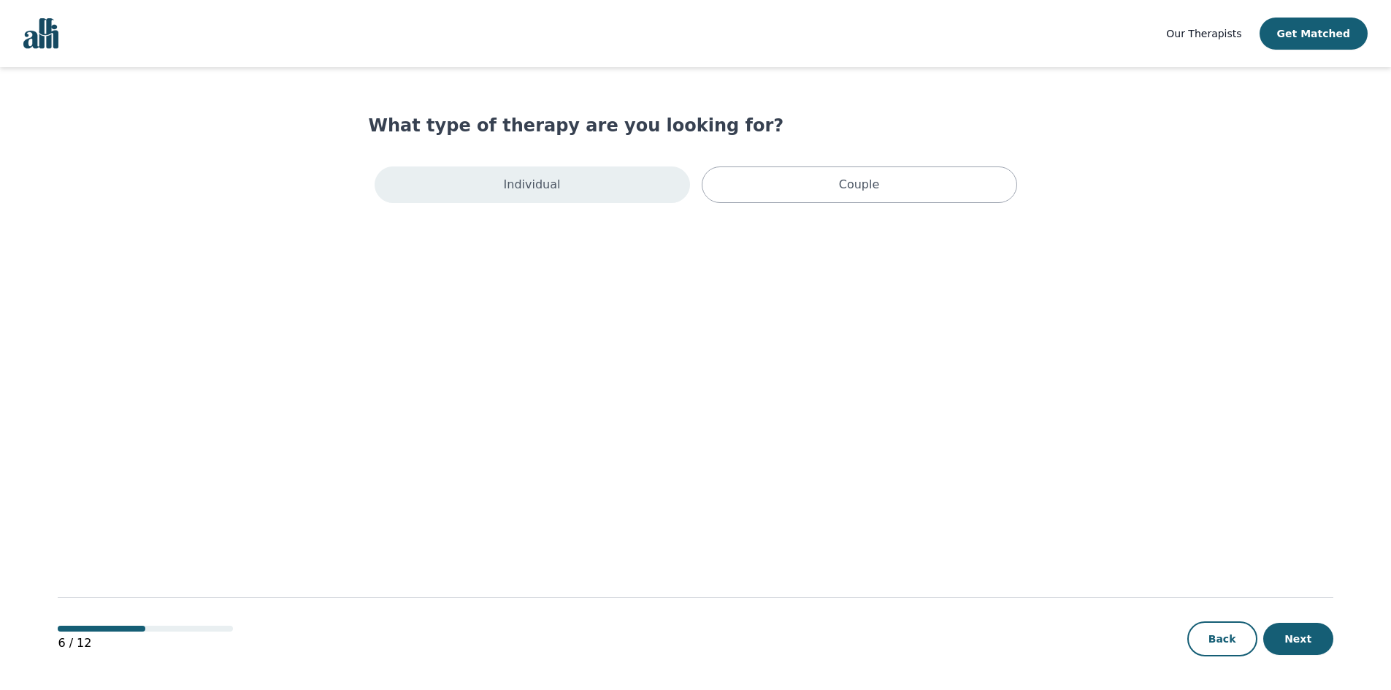
click at [607, 190] on div "Individual" at bounding box center [533, 185] width 316 height 37
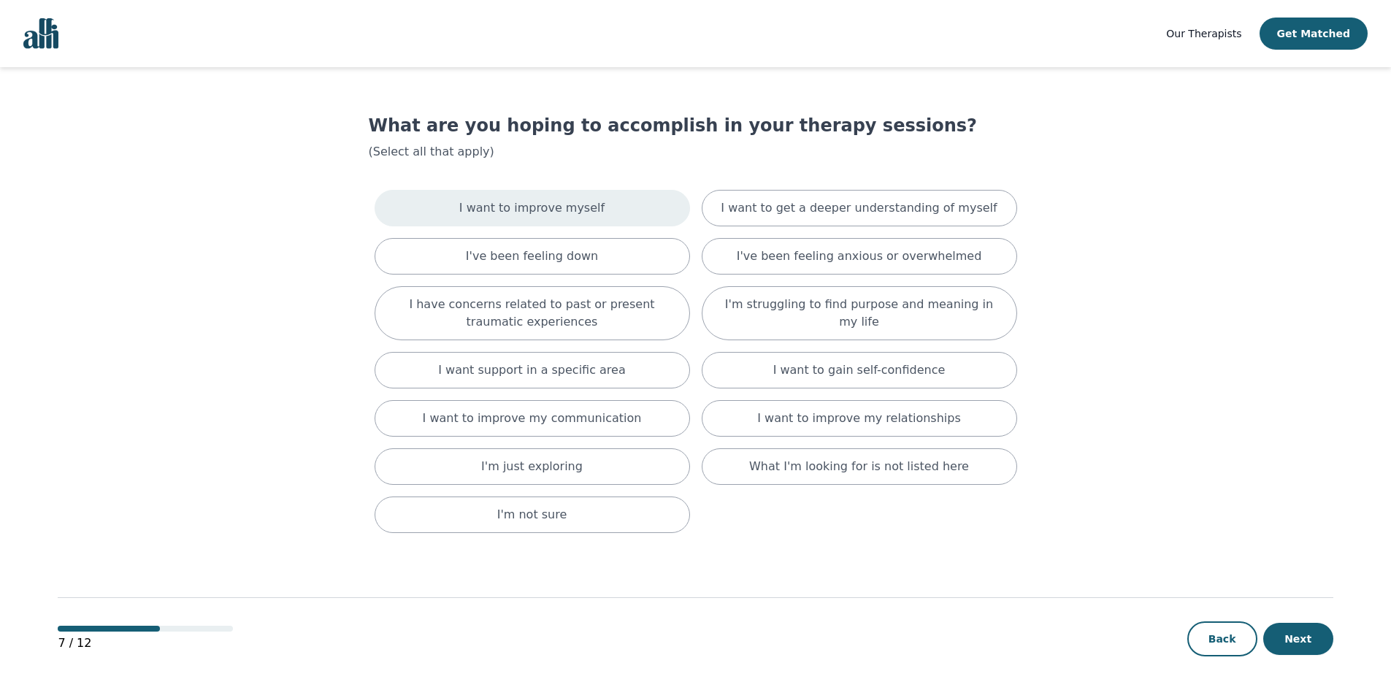
click at [610, 215] on div "I want to improve myself" at bounding box center [533, 208] width 316 height 37
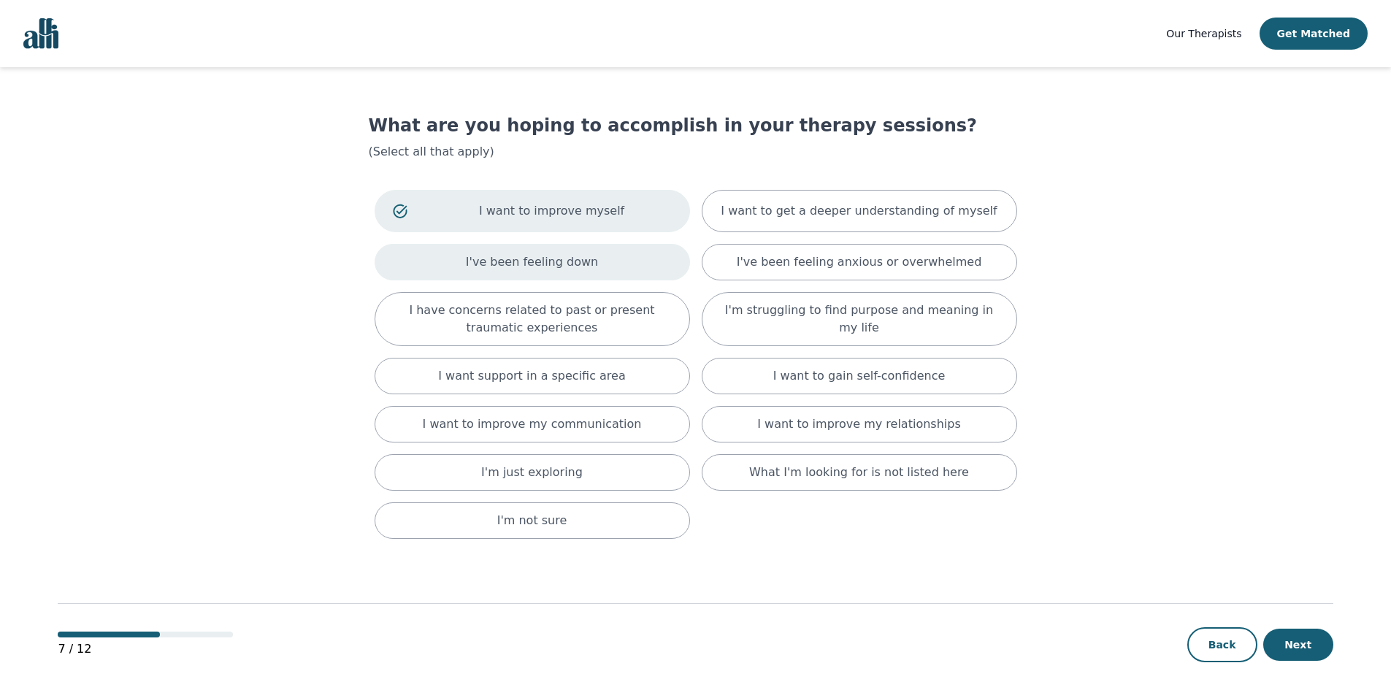
click at [602, 261] on div "I've been feeling down" at bounding box center [533, 262] width 316 height 37
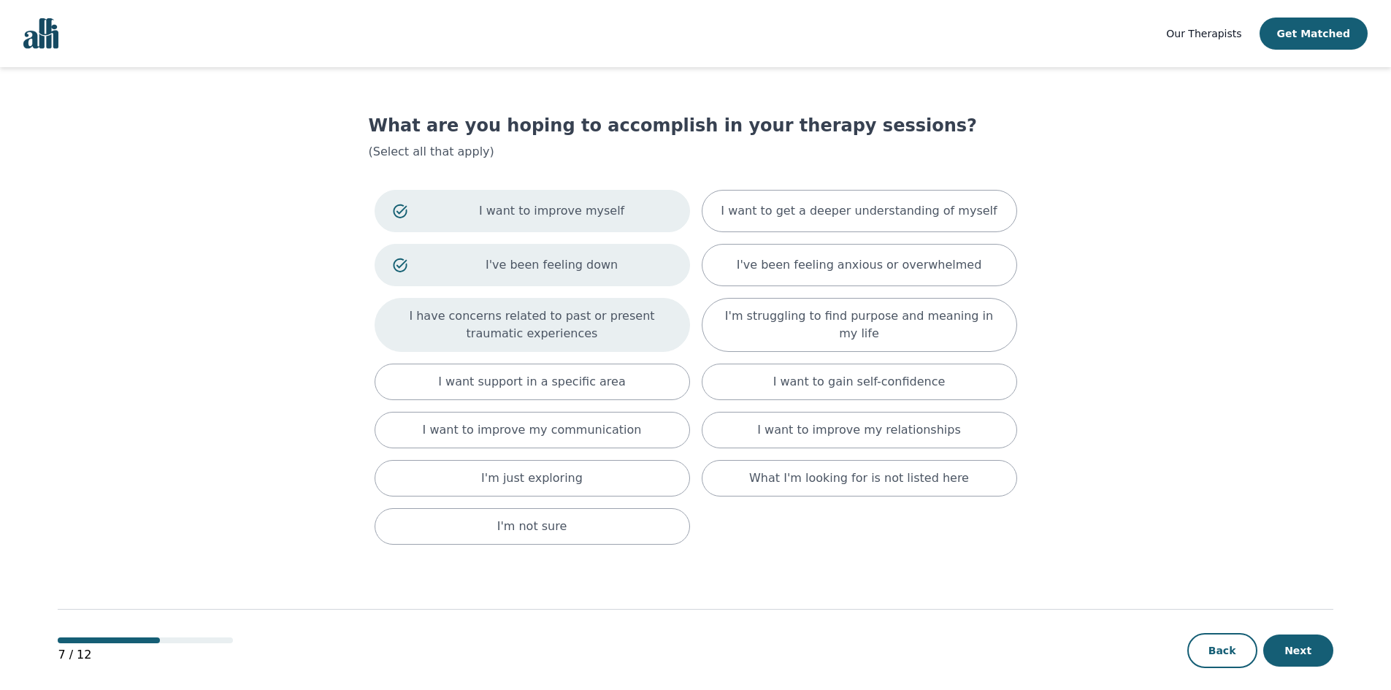
click at [657, 334] on p "I have concerns related to past or present traumatic experiences" at bounding box center [532, 325] width 279 height 35
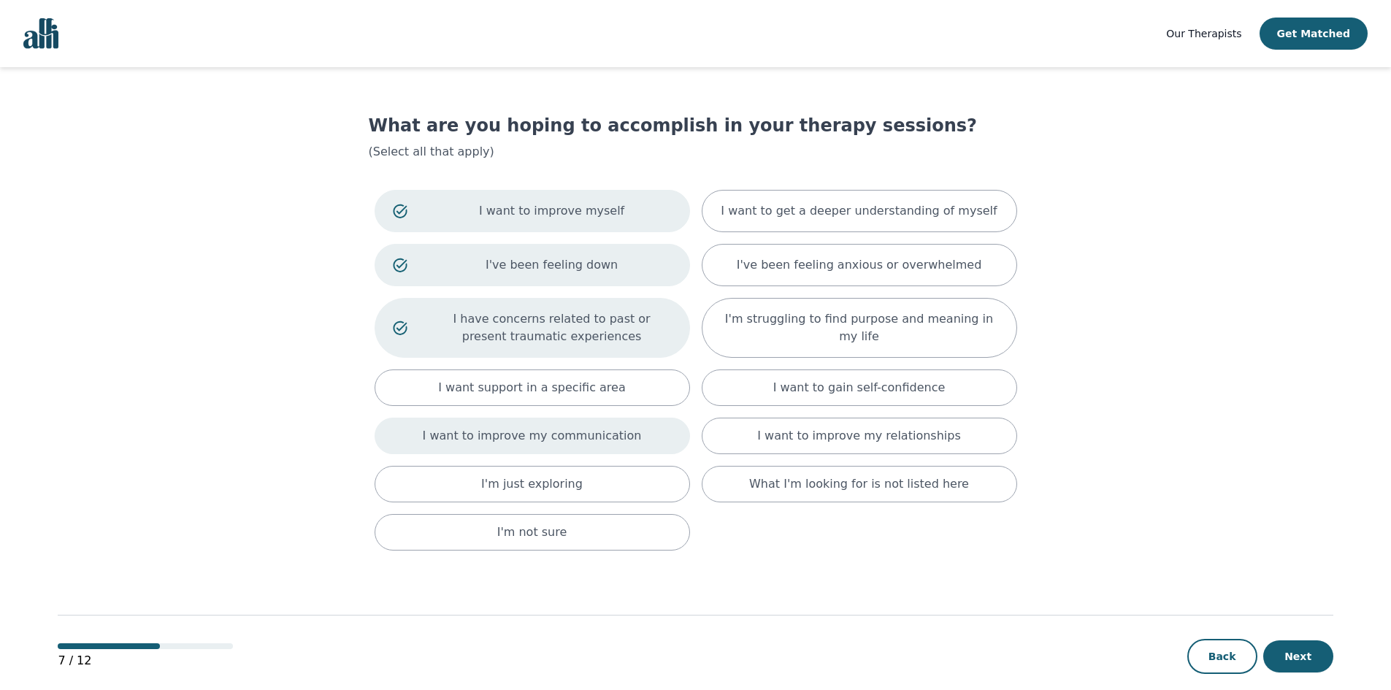
click at [635, 443] on div "I want to improve my communication" at bounding box center [533, 436] width 316 height 37
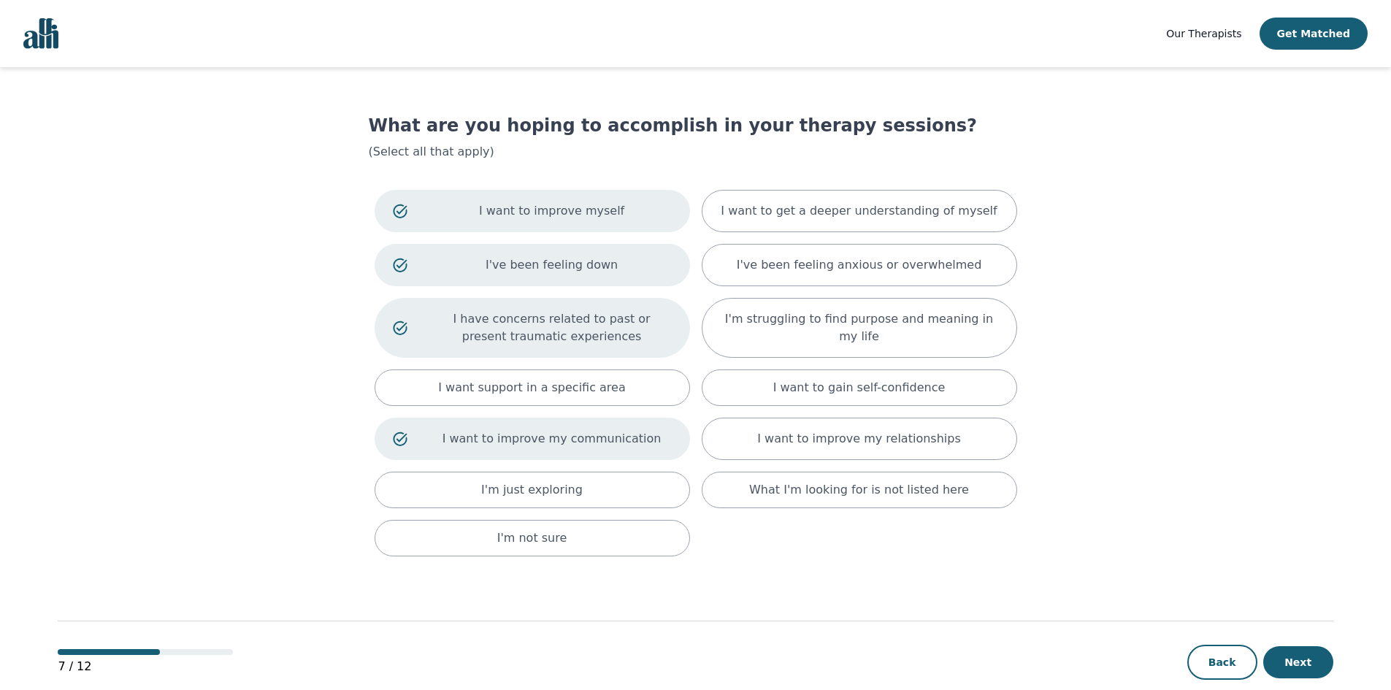
drag, startPoint x: 1289, startPoint y: 99, endPoint x: 1402, endPoint y: 61, distance: 118.7
click at [1329, 143] on main "What are you hoping to accomplish in your therapy sessions? (Select all that ap…" at bounding box center [695, 391] width 1275 height 648
click at [991, 215] on div "I want to get a deeper understanding of myself" at bounding box center [860, 211] width 316 height 42
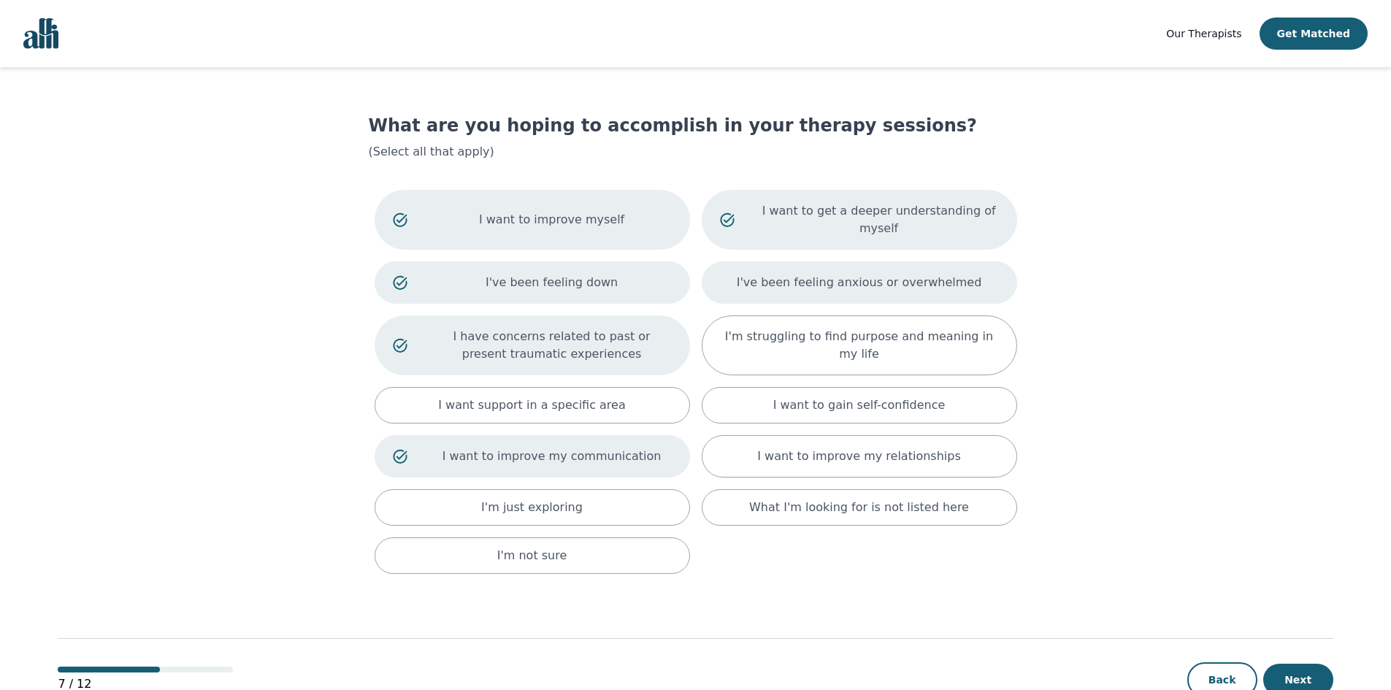
click at [972, 270] on div "I've been feeling anxious or overwhelmed" at bounding box center [860, 282] width 316 height 42
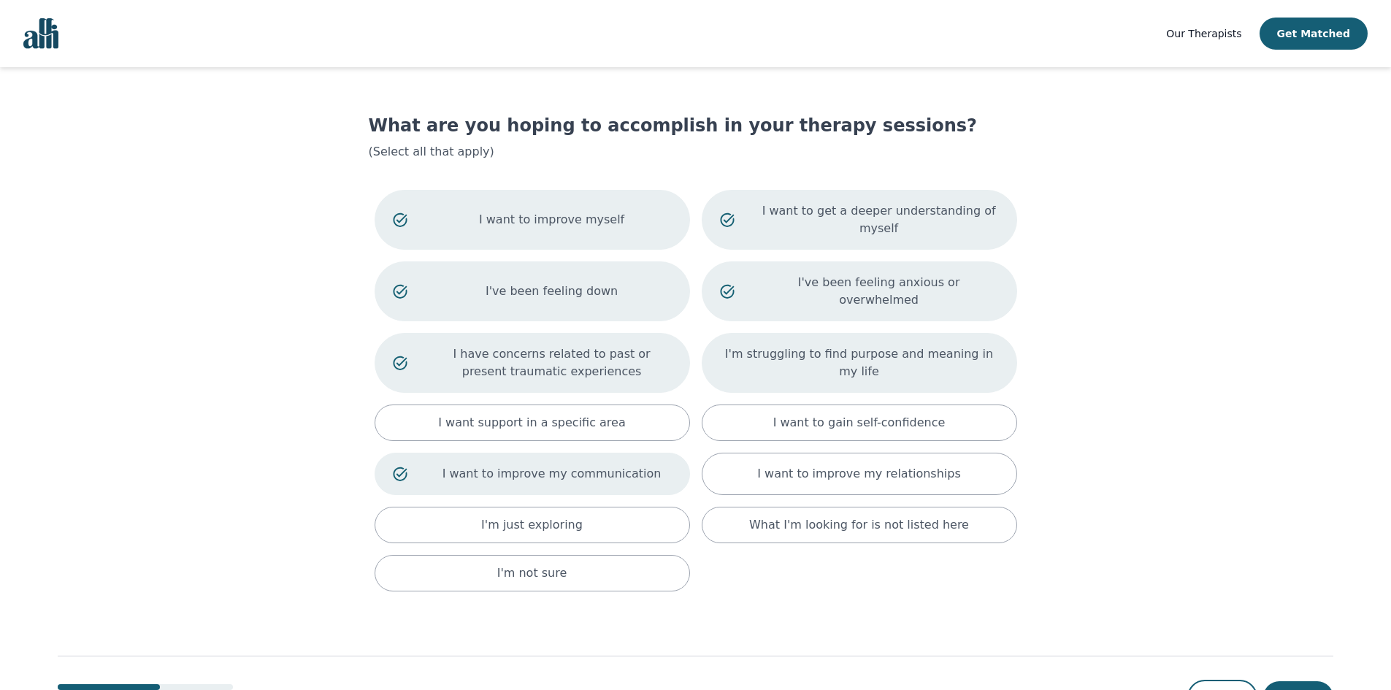
click at [961, 343] on div "I'm struggling to find purpose and meaning in my life" at bounding box center [860, 363] width 316 height 60
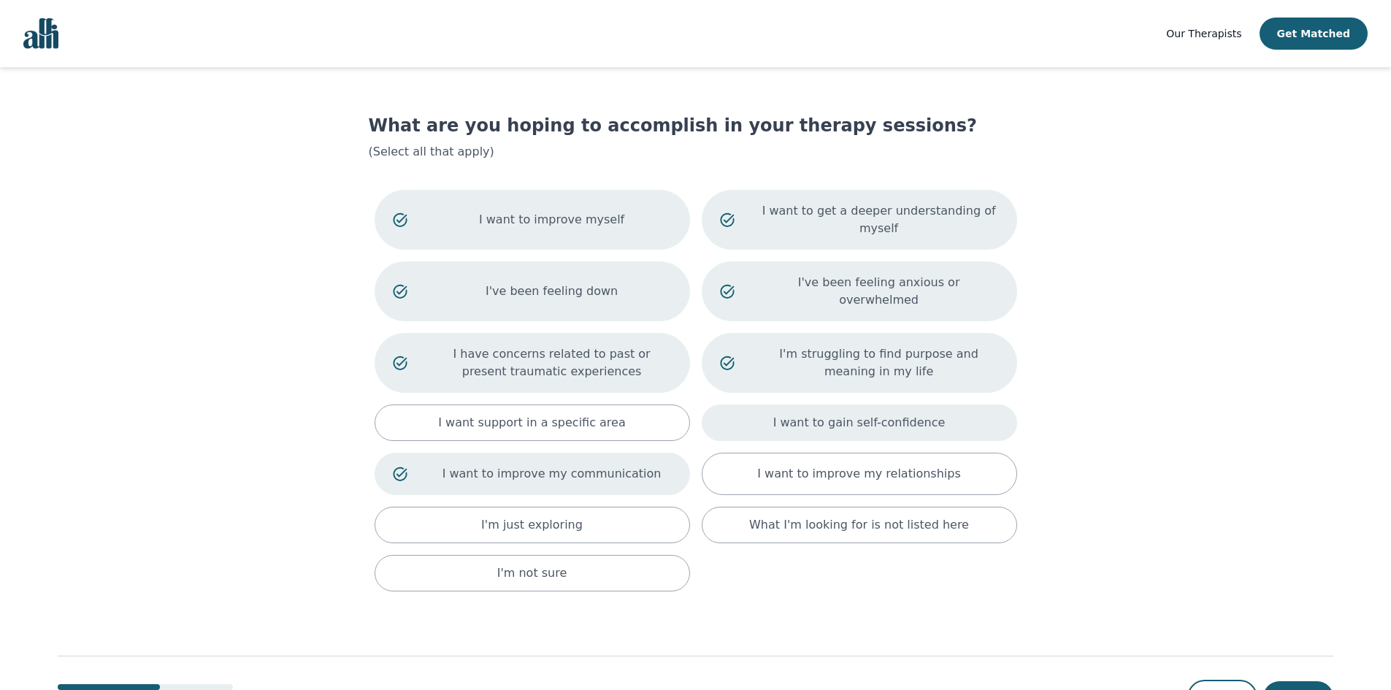
click at [959, 405] on div "I want to gain self-confidence" at bounding box center [860, 423] width 316 height 37
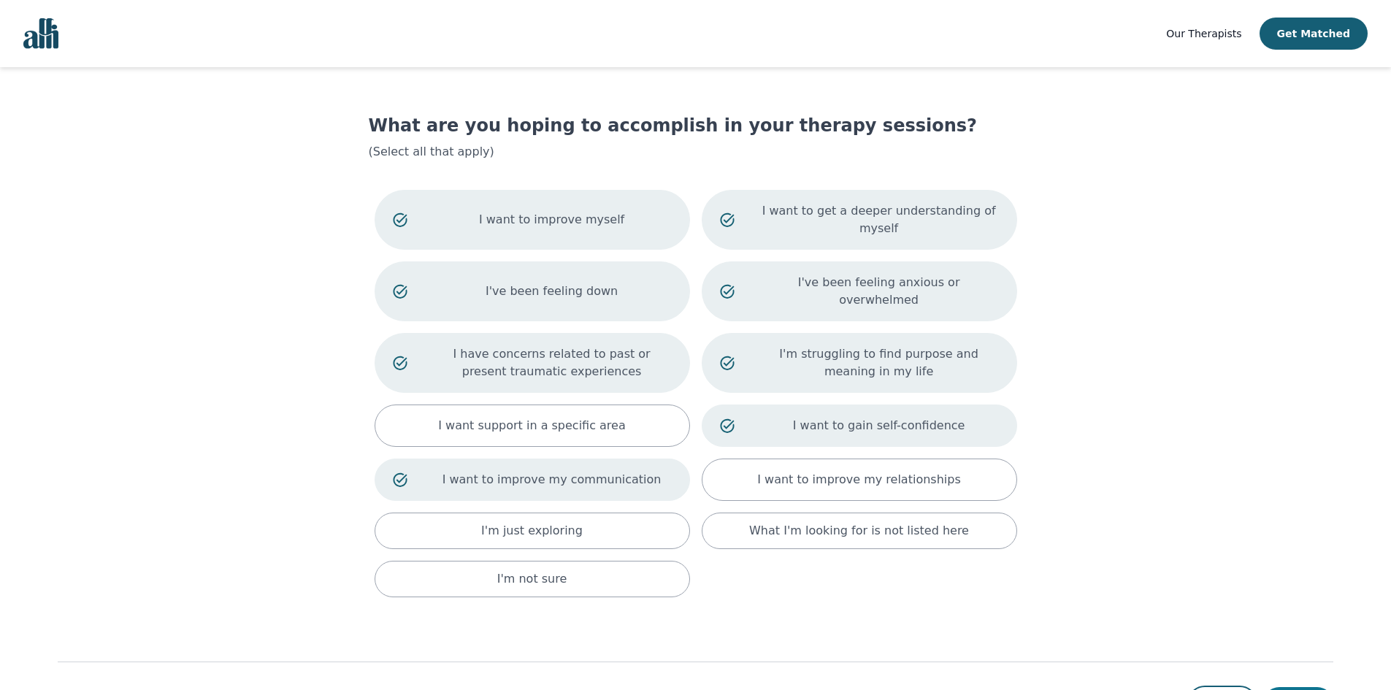
click at [1299, 687] on button "Next" at bounding box center [1299, 703] width 70 height 32
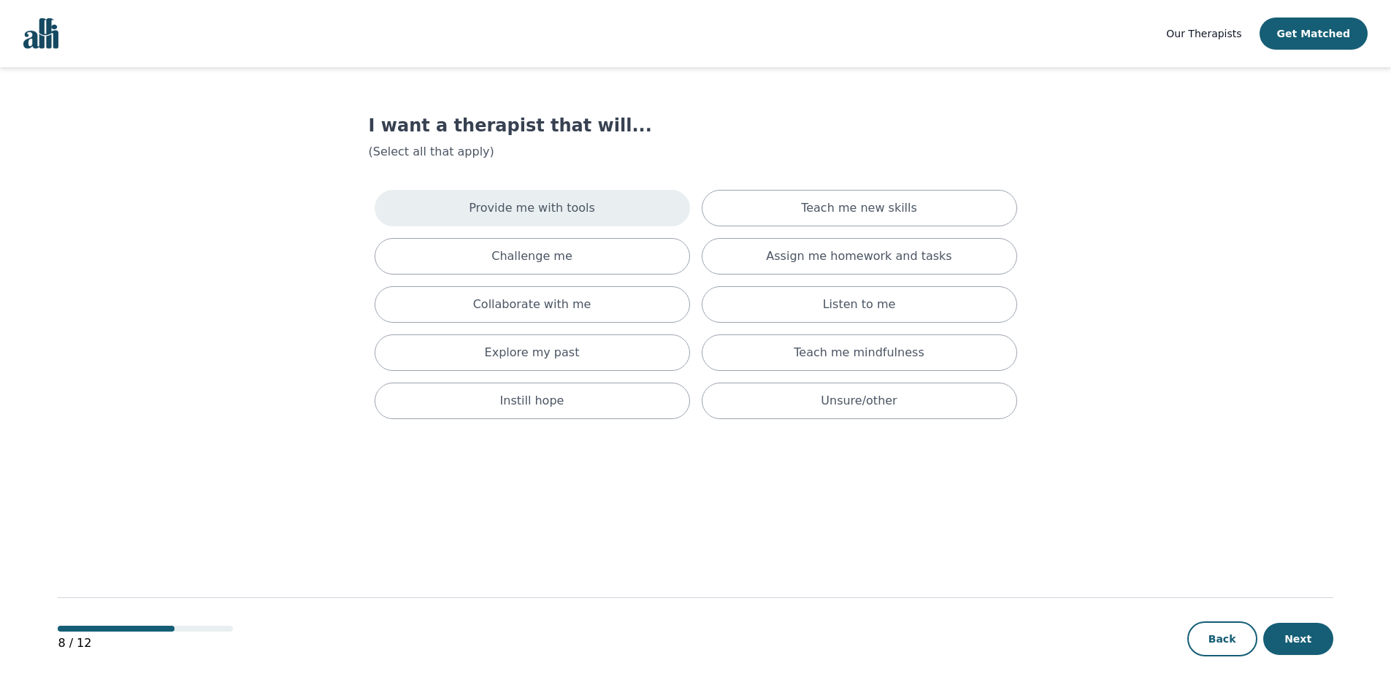
click at [543, 213] on p "Provide me with tools" at bounding box center [532, 208] width 126 height 18
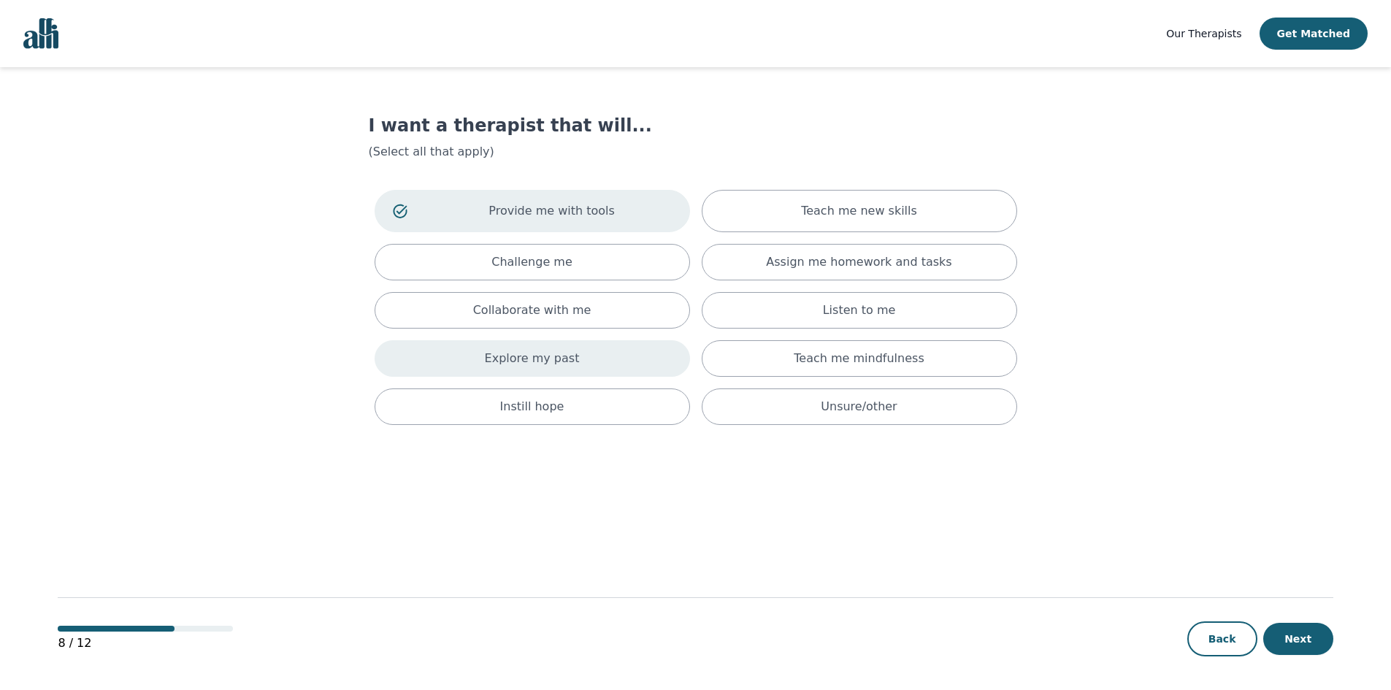
click at [611, 358] on div "Explore my past" at bounding box center [533, 358] width 316 height 37
click at [618, 413] on div "Instill hope" at bounding box center [533, 412] width 316 height 37
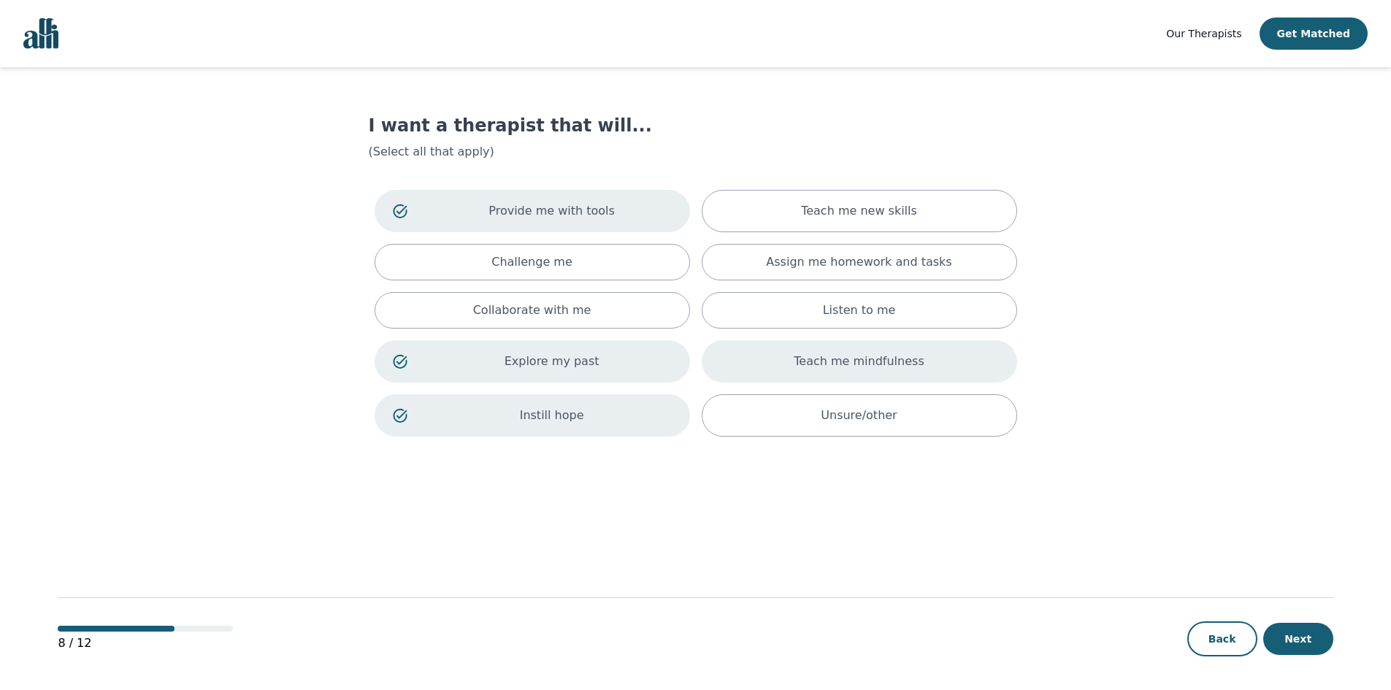
click at [881, 359] on p "Teach me mindfulness" at bounding box center [859, 362] width 130 height 18
click at [900, 311] on div "Listen to me" at bounding box center [860, 310] width 316 height 37
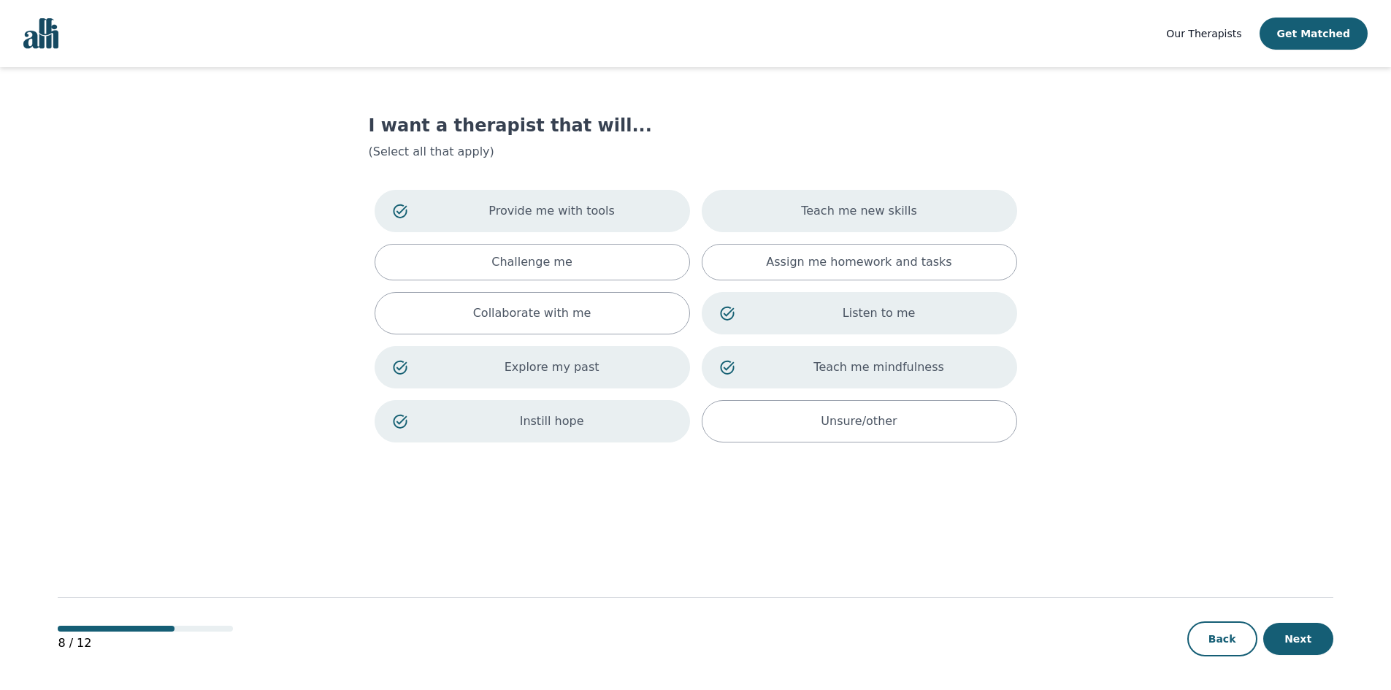
click at [949, 219] on div "Teach me new skills" at bounding box center [860, 211] width 316 height 42
click at [1282, 645] on button "Next" at bounding box center [1299, 639] width 70 height 32
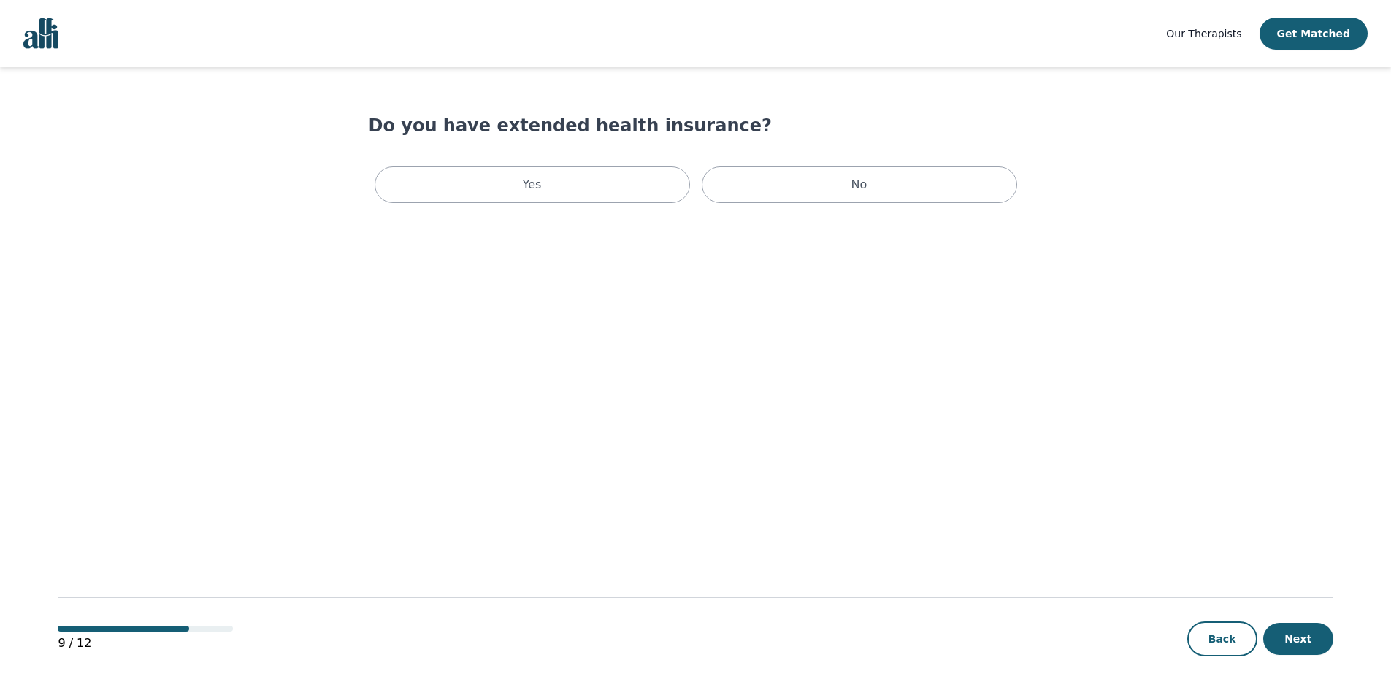
click at [450, 156] on div "Do you have extended health insurance? Yes No" at bounding box center [696, 161] width 654 height 95
click at [475, 181] on div "Yes" at bounding box center [533, 185] width 316 height 37
